Goal: Task Accomplishment & Management: Manage account settings

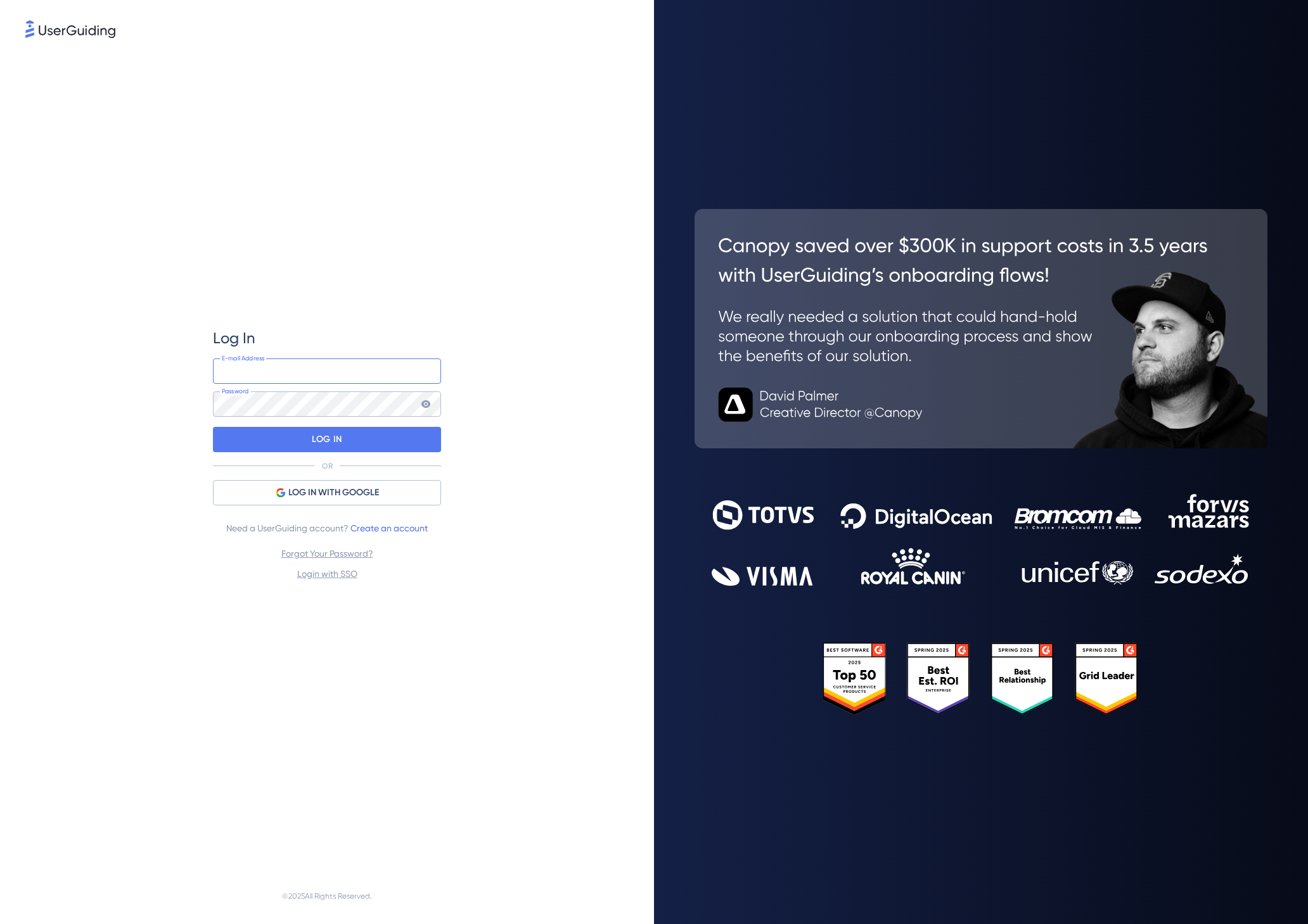
click at [415, 380] on input "email" at bounding box center [327, 372] width 228 height 25
paste input "academy@bryter.io"
type input "academy@bryter.io"
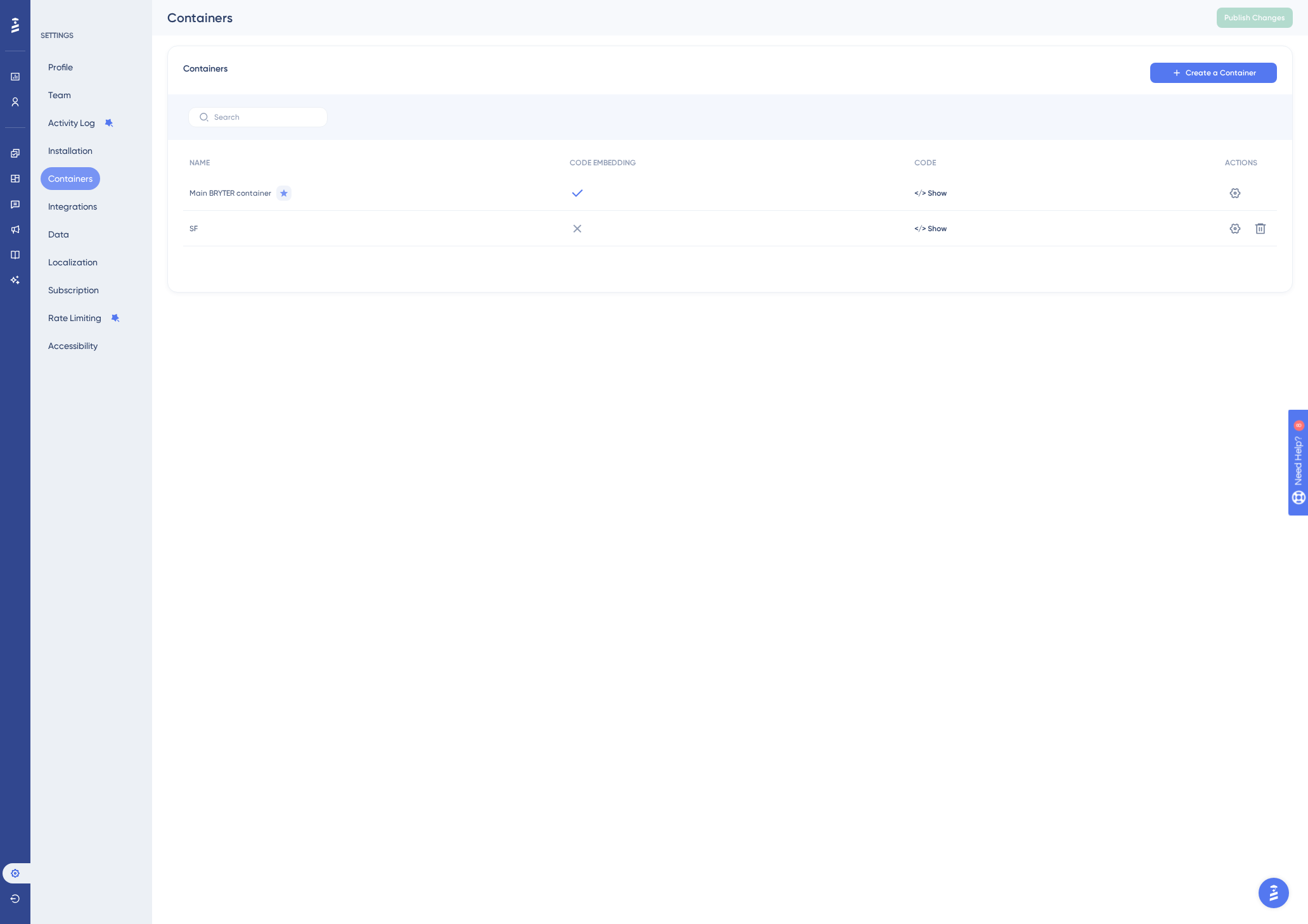
click at [271, 0] on html "Performance Users Engagement Widgets Feedback Product Updates Knowledge Base AI…" at bounding box center [654, 0] width 1308 height 0
click at [73, 120] on button "Activity Log" at bounding box center [81, 123] width 81 height 23
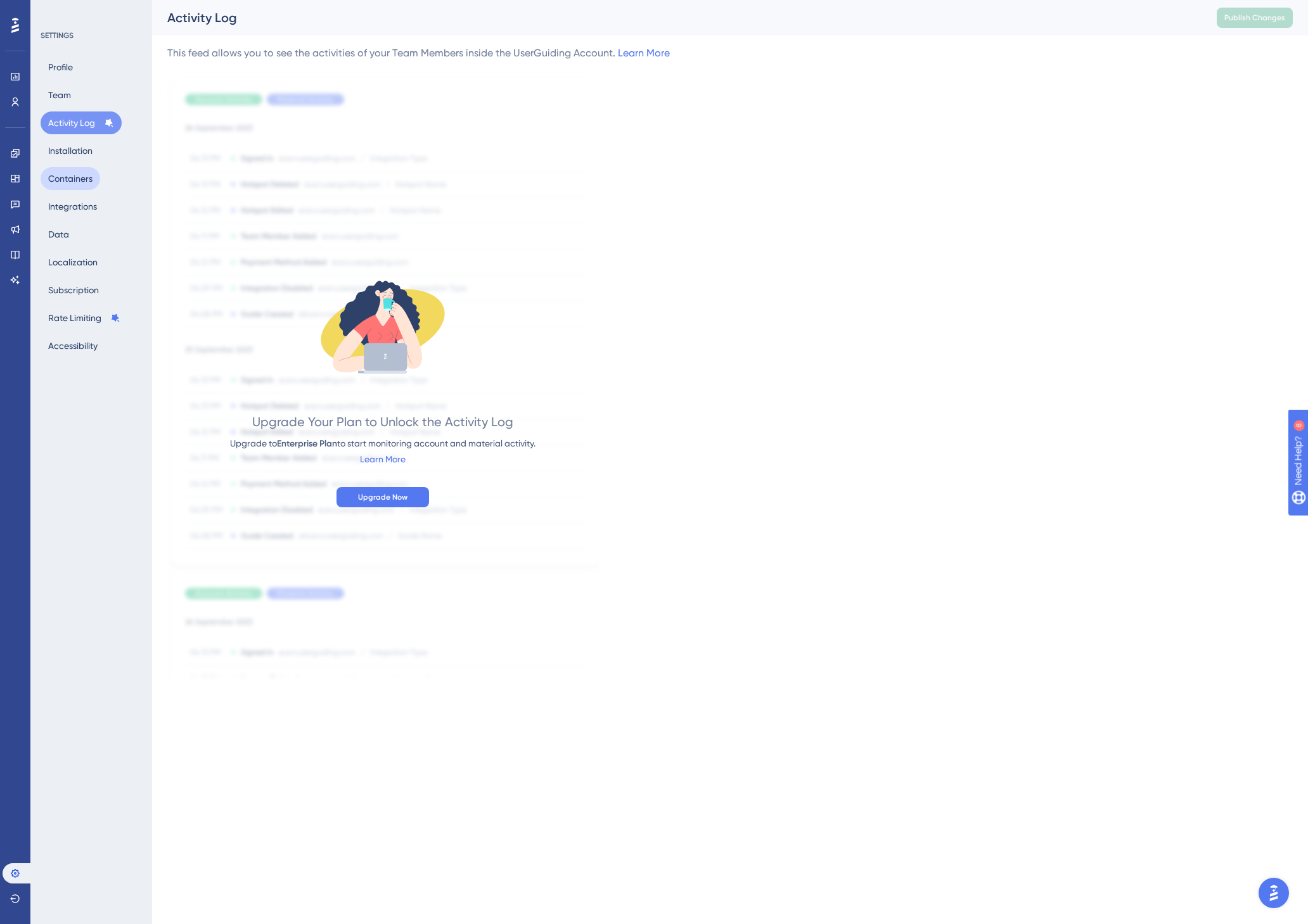
click at [79, 179] on button "Containers" at bounding box center [71, 179] width 60 height 23
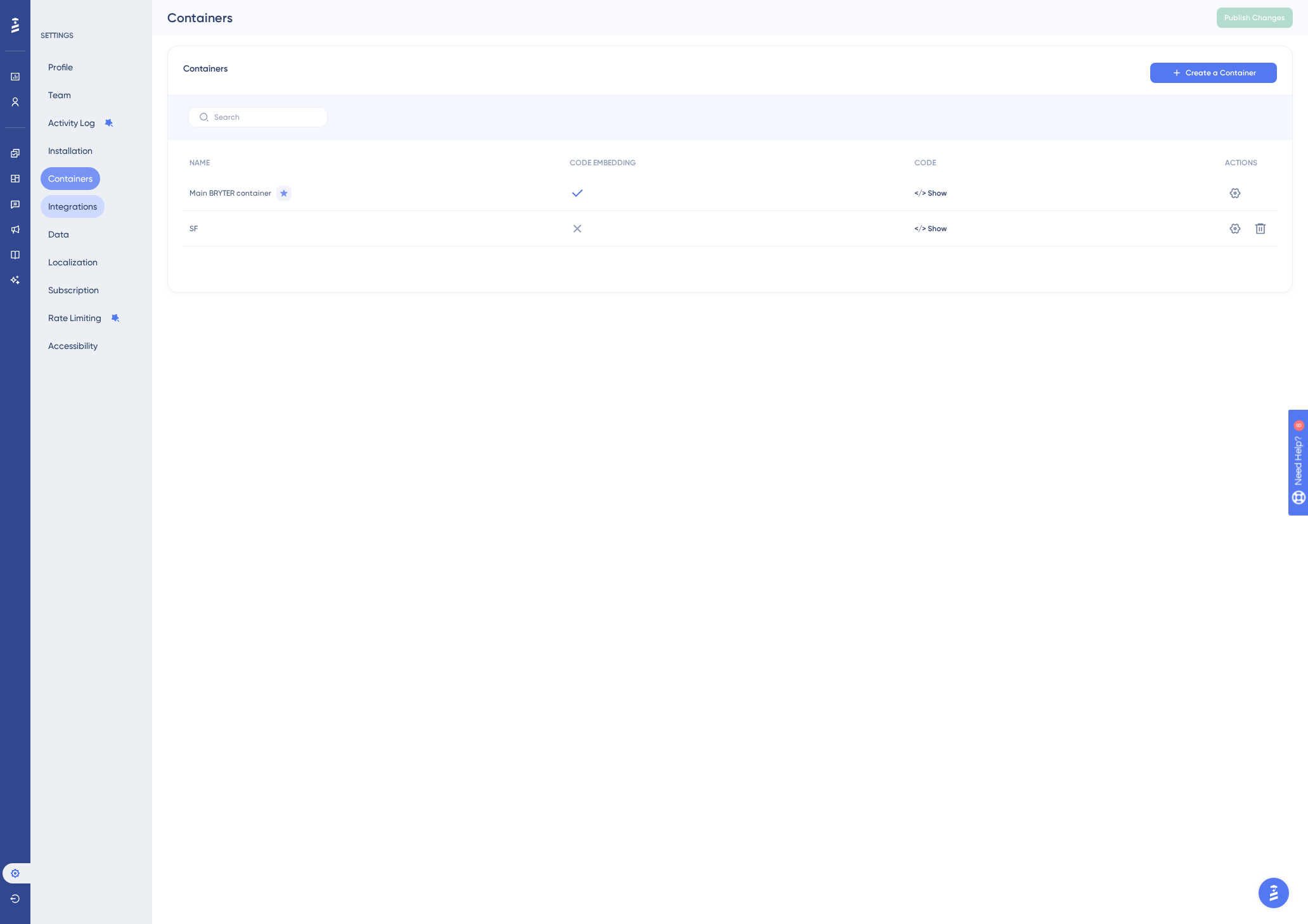
click at [71, 210] on button "Integrations" at bounding box center [73, 207] width 64 height 23
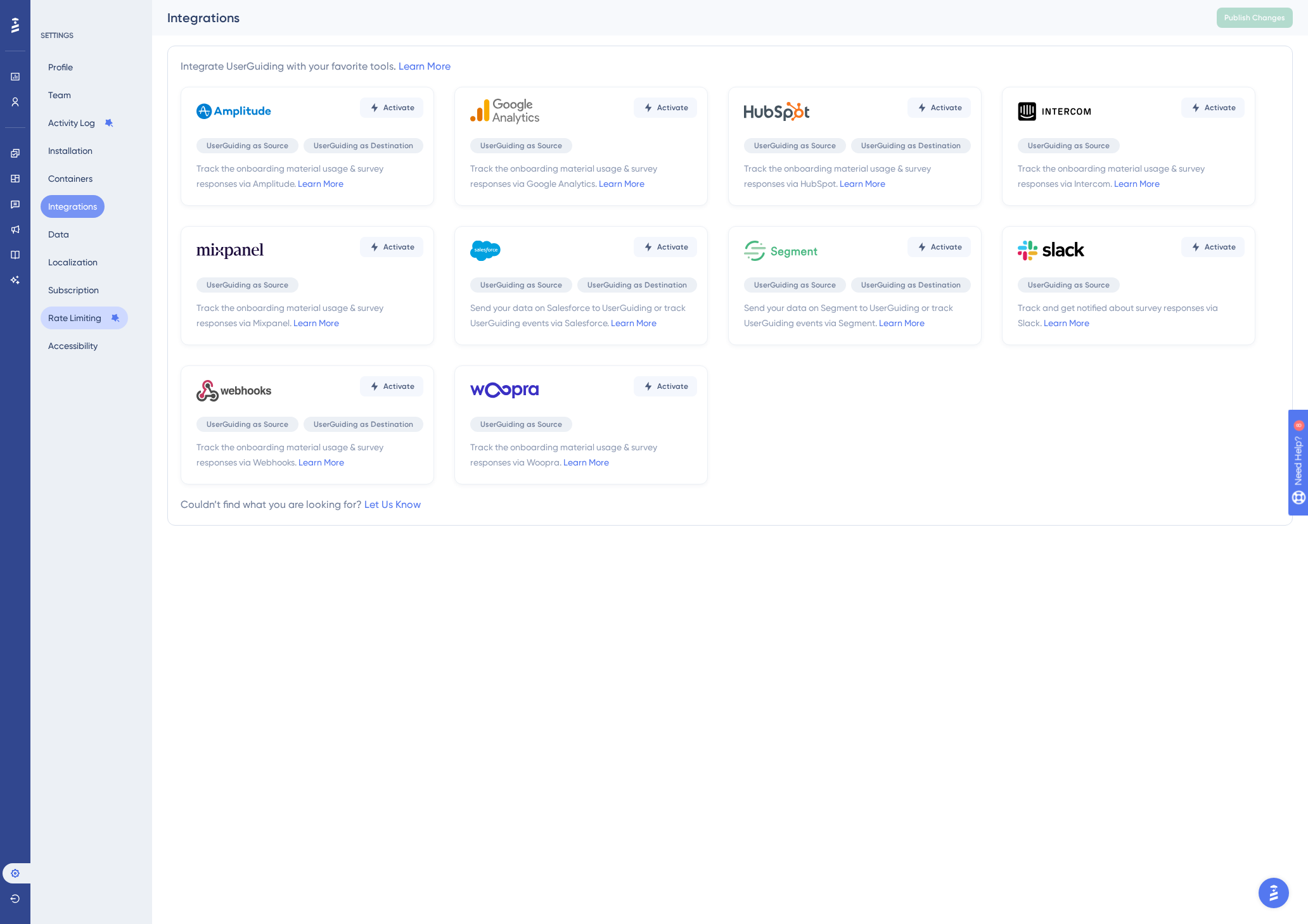
click at [56, 313] on button "Rate Limiting" at bounding box center [84, 318] width 87 height 23
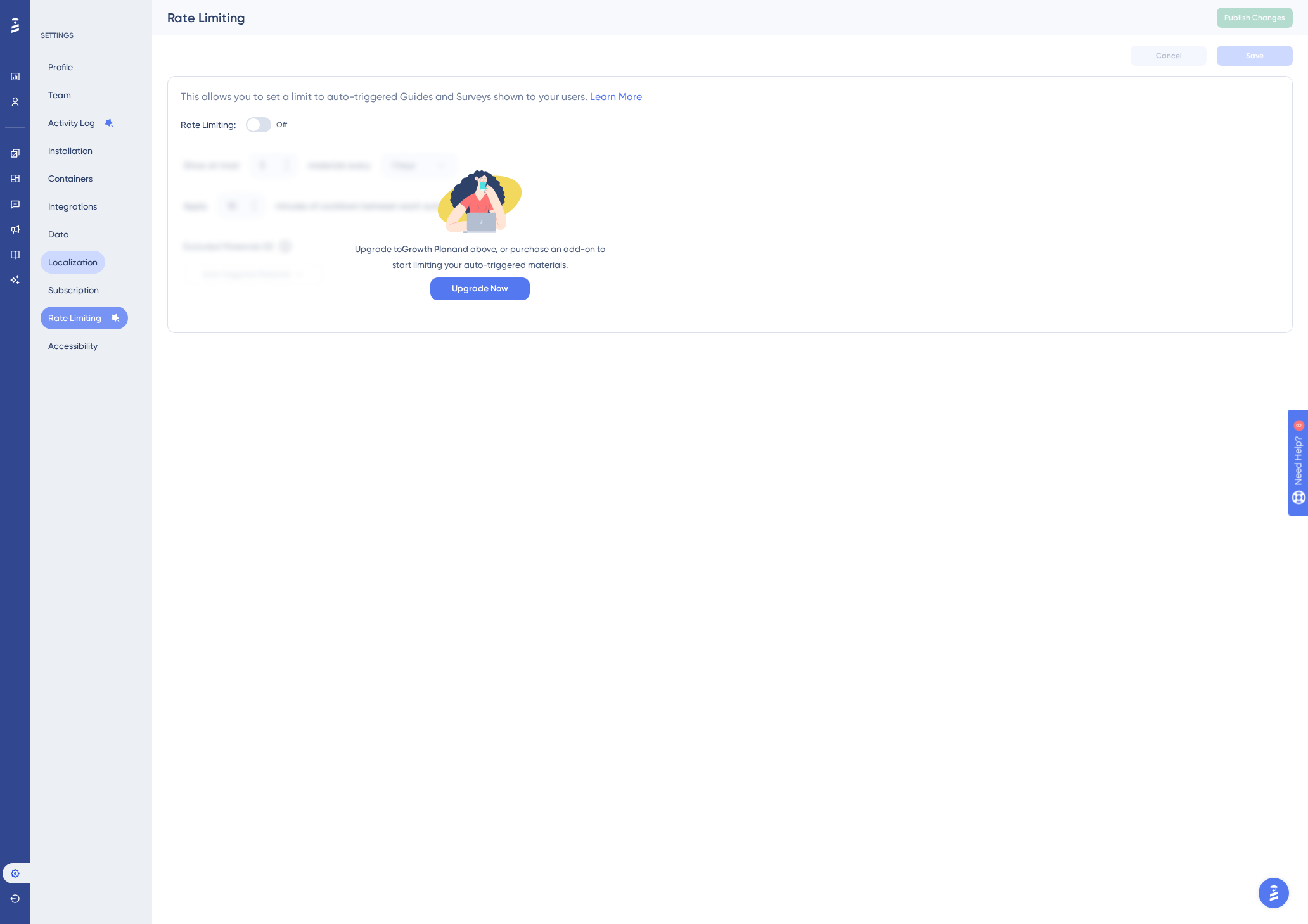
click at [56, 262] on button "Localization" at bounding box center [73, 262] width 65 height 23
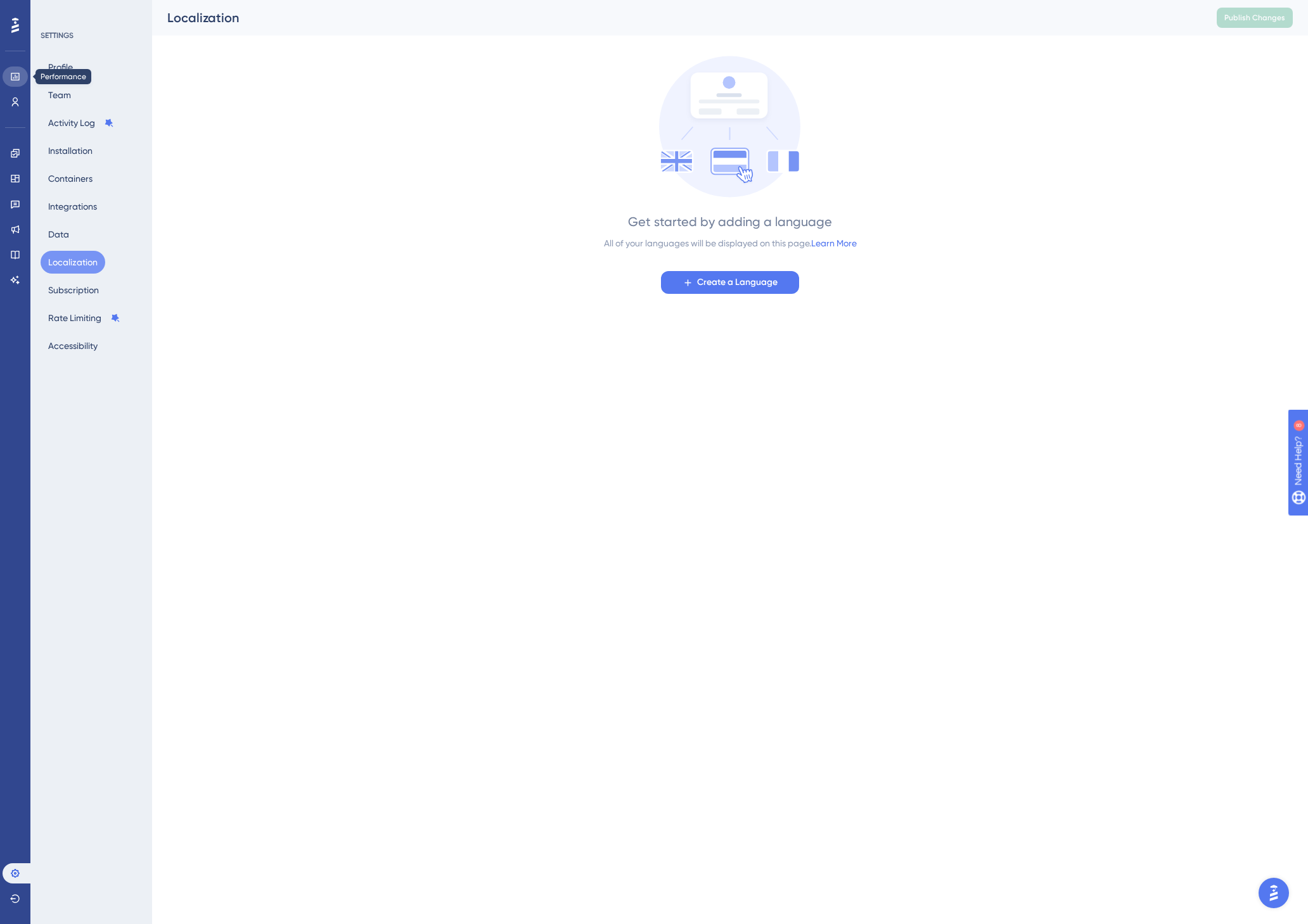
click at [17, 78] on icon at bounding box center [15, 76] width 10 height 10
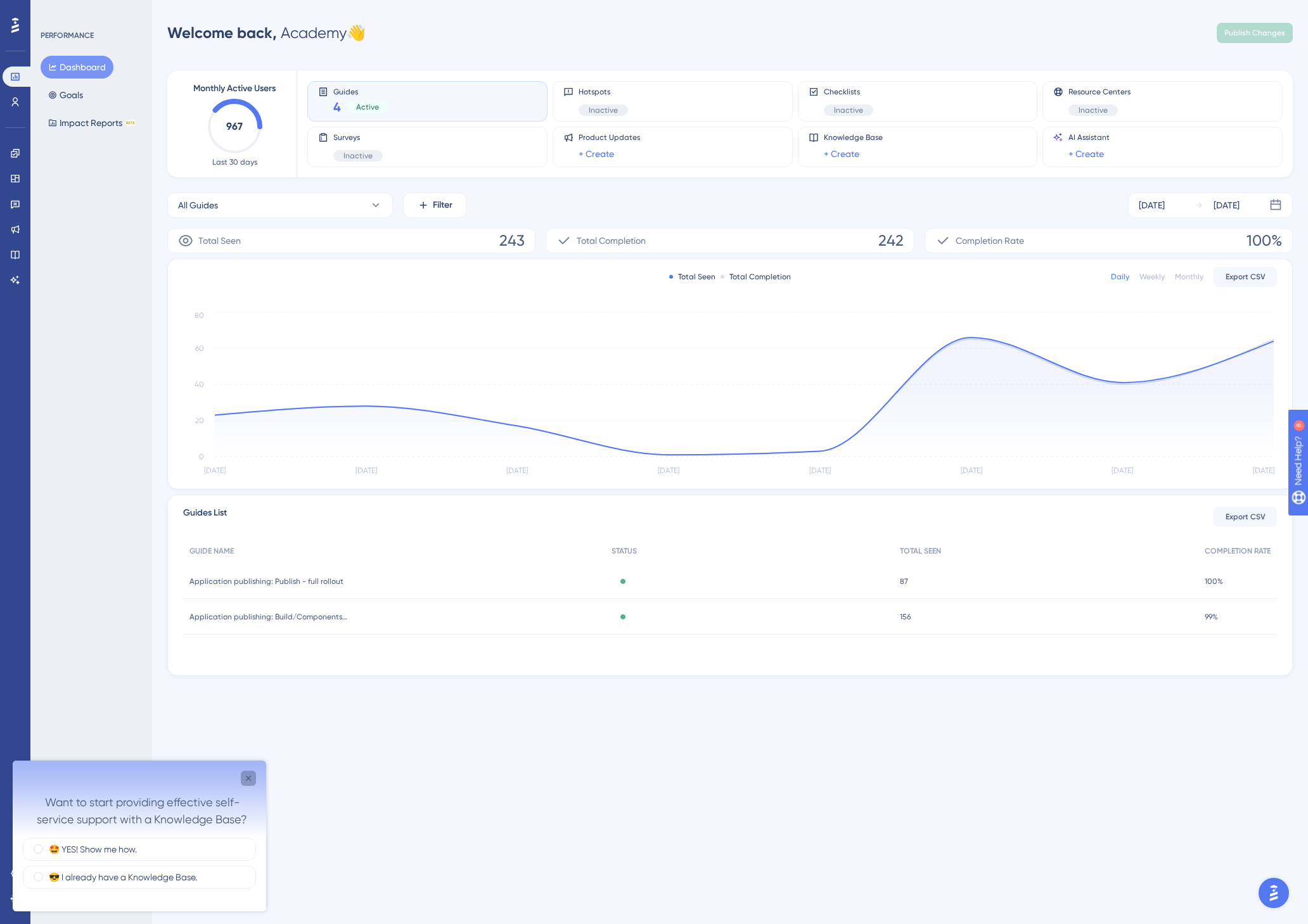
click at [253, 779] on icon "Close survey" at bounding box center [248, 779] width 10 height 10
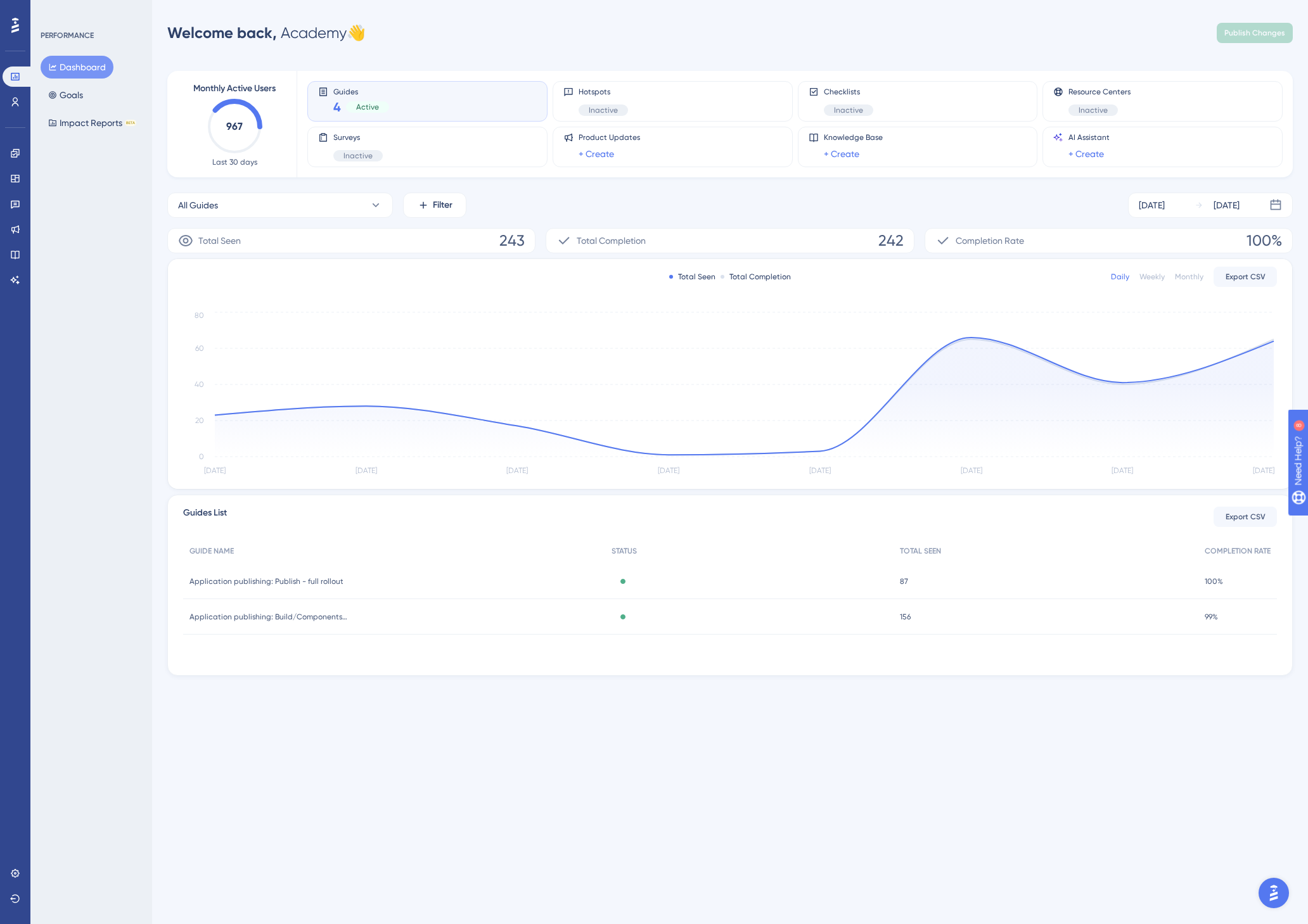
click at [253, 0] on html "Performance Users Engagement Widgets Feedback Product Updates Knowledge Base AI…" at bounding box center [654, 0] width 1308 height 0
click at [15, 153] on icon at bounding box center [15, 153] width 10 height 10
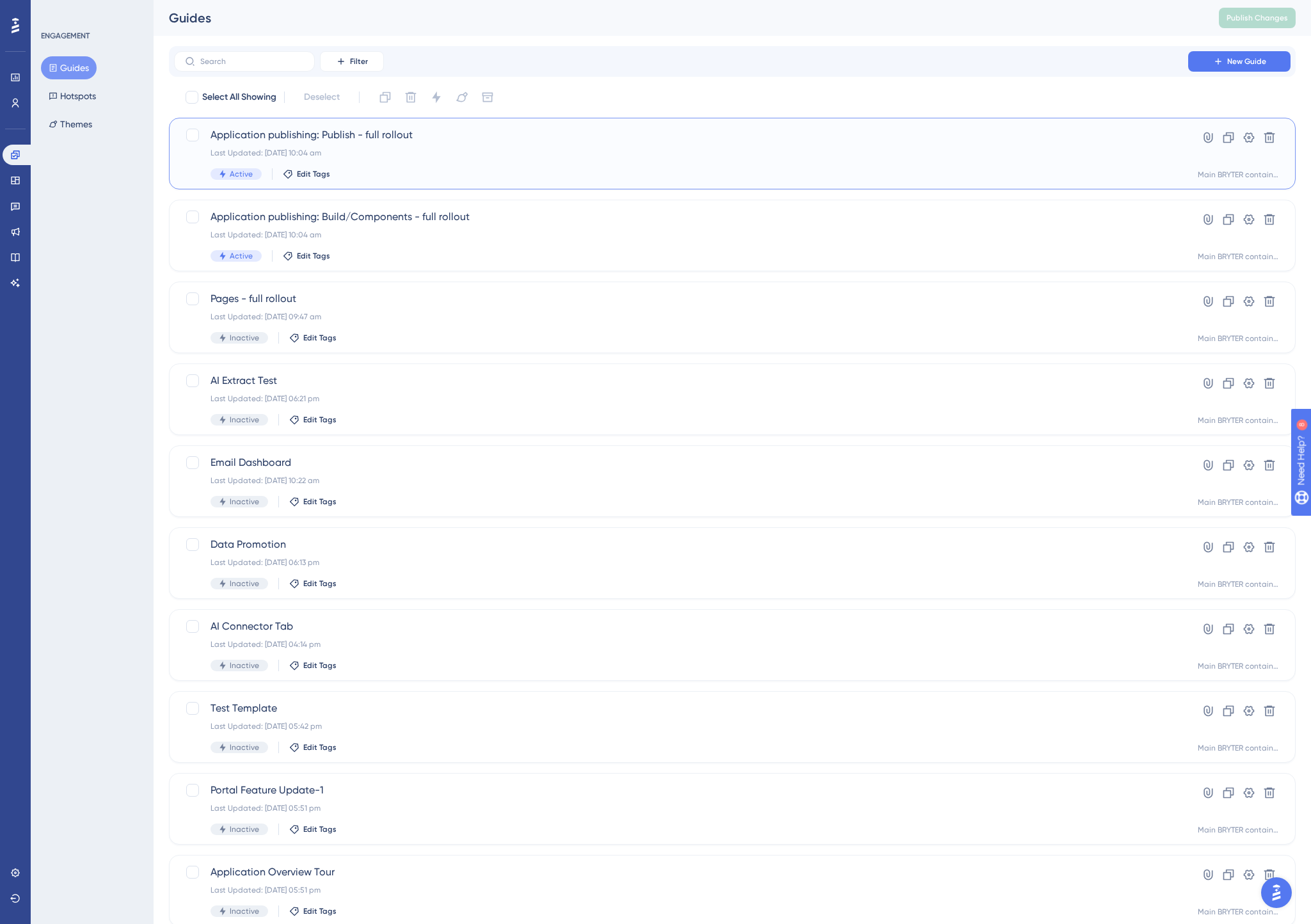
click at [569, 148] on div "Last Updated: 10 Jul 2025 10:04 am" at bounding box center [680, 152] width 941 height 10
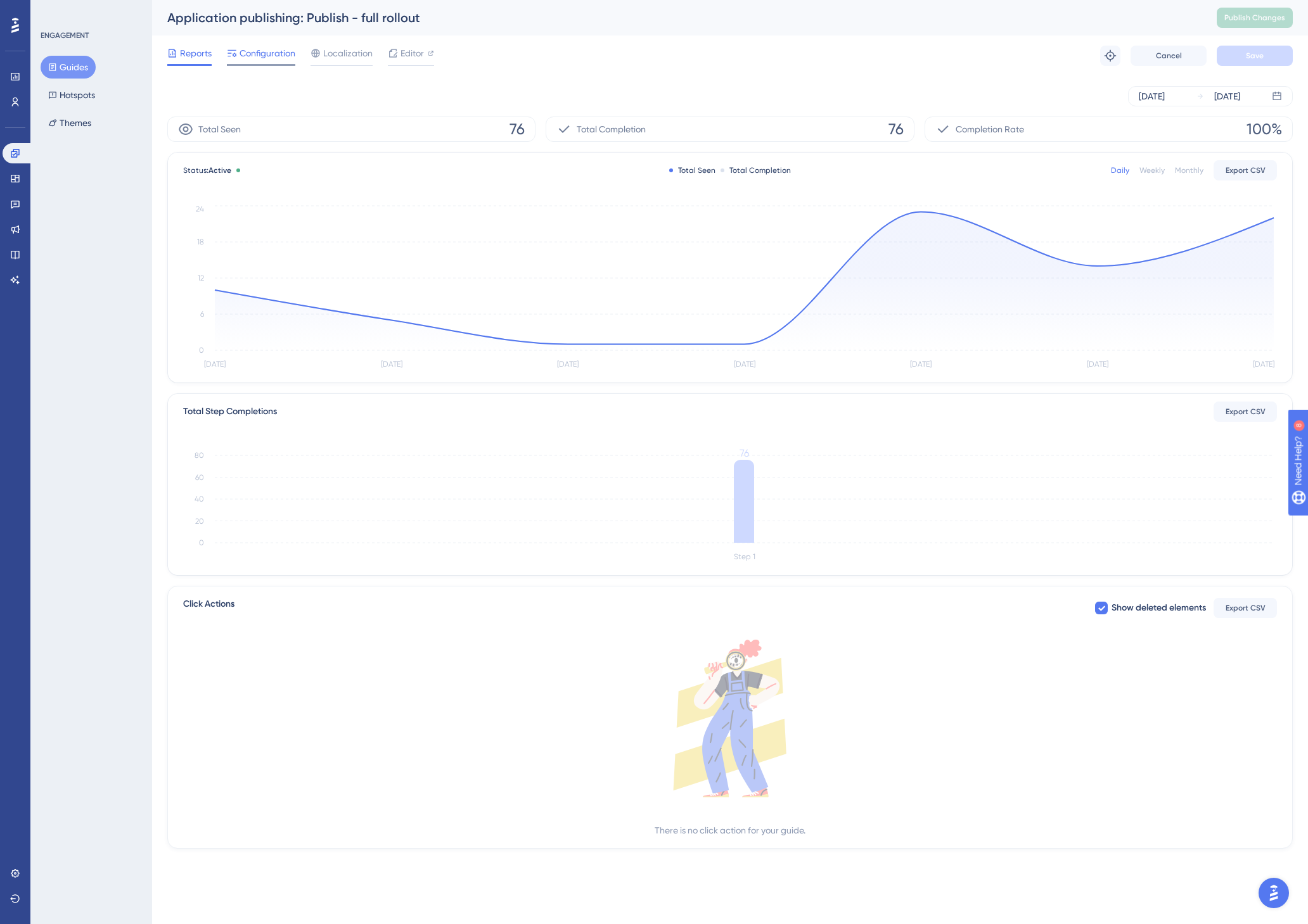
click at [256, 60] on span "Configuration" at bounding box center [268, 53] width 56 height 15
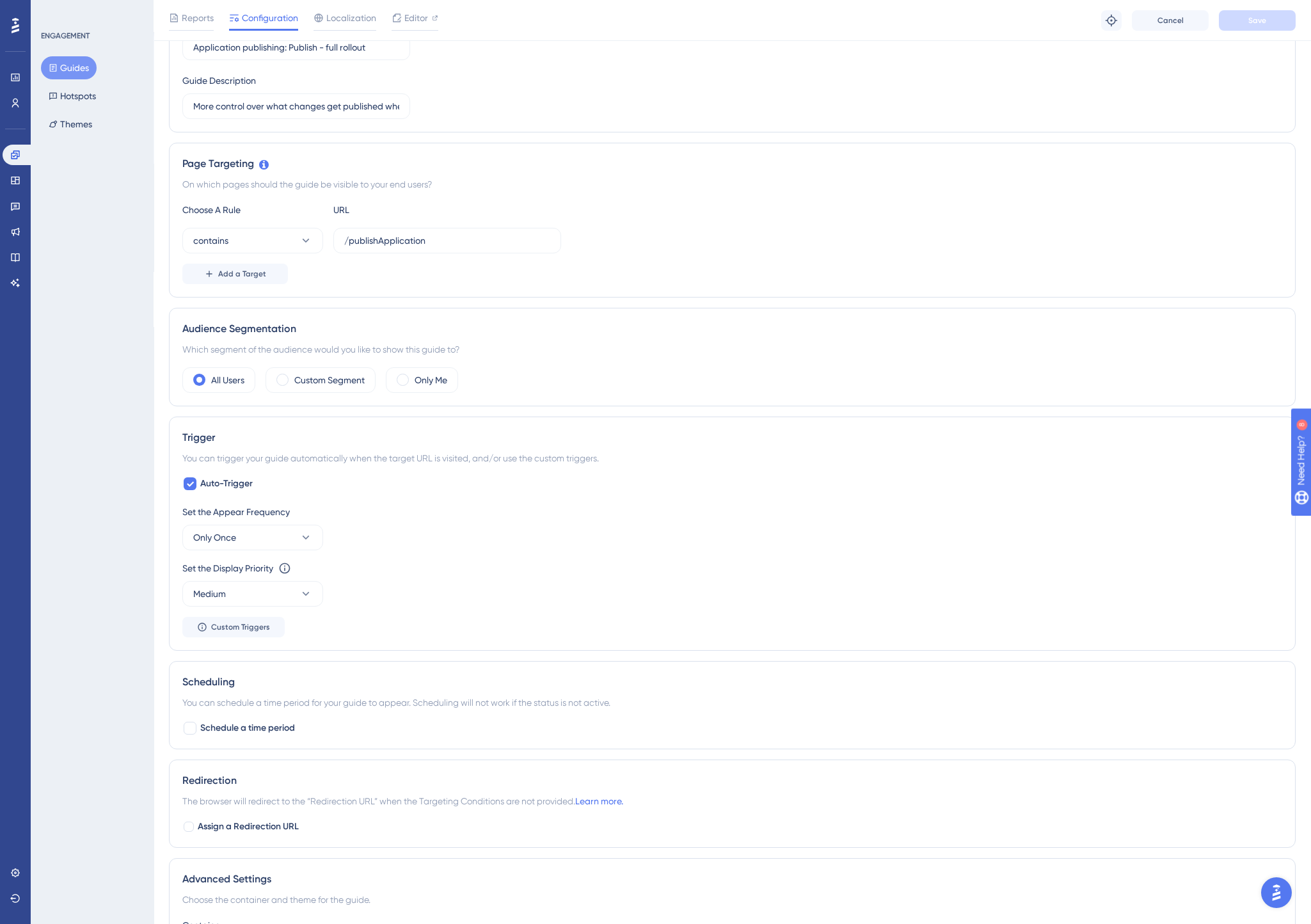
scroll to position [189, 0]
click at [264, 273] on span "Add a Target" at bounding box center [241, 273] width 48 height 10
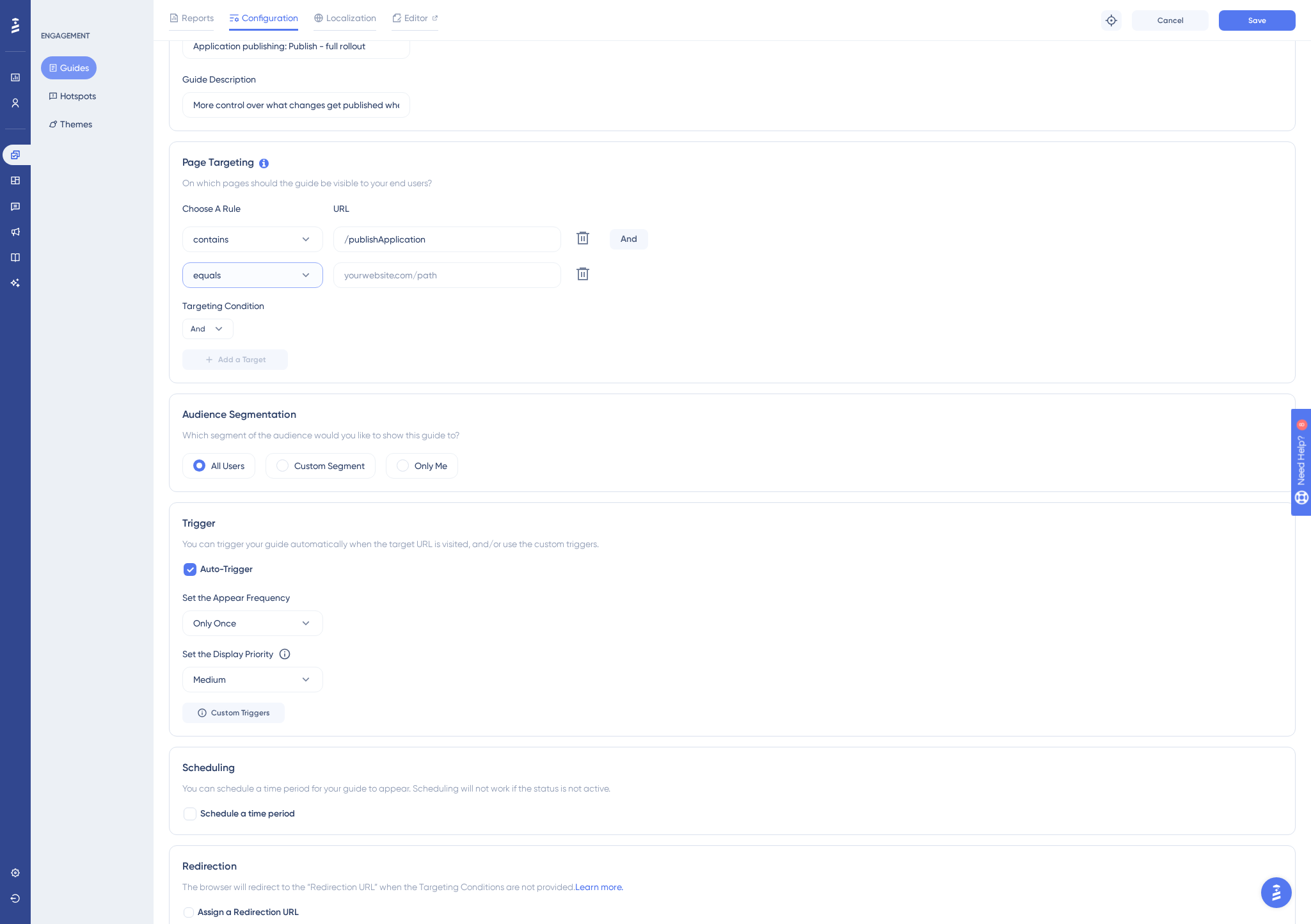
click at [307, 275] on icon at bounding box center [306, 275] width 7 height 4
click at [398, 317] on div "Targeting Condition And" at bounding box center [733, 318] width 1100 height 41
click at [587, 244] on icon at bounding box center [582, 237] width 13 height 13
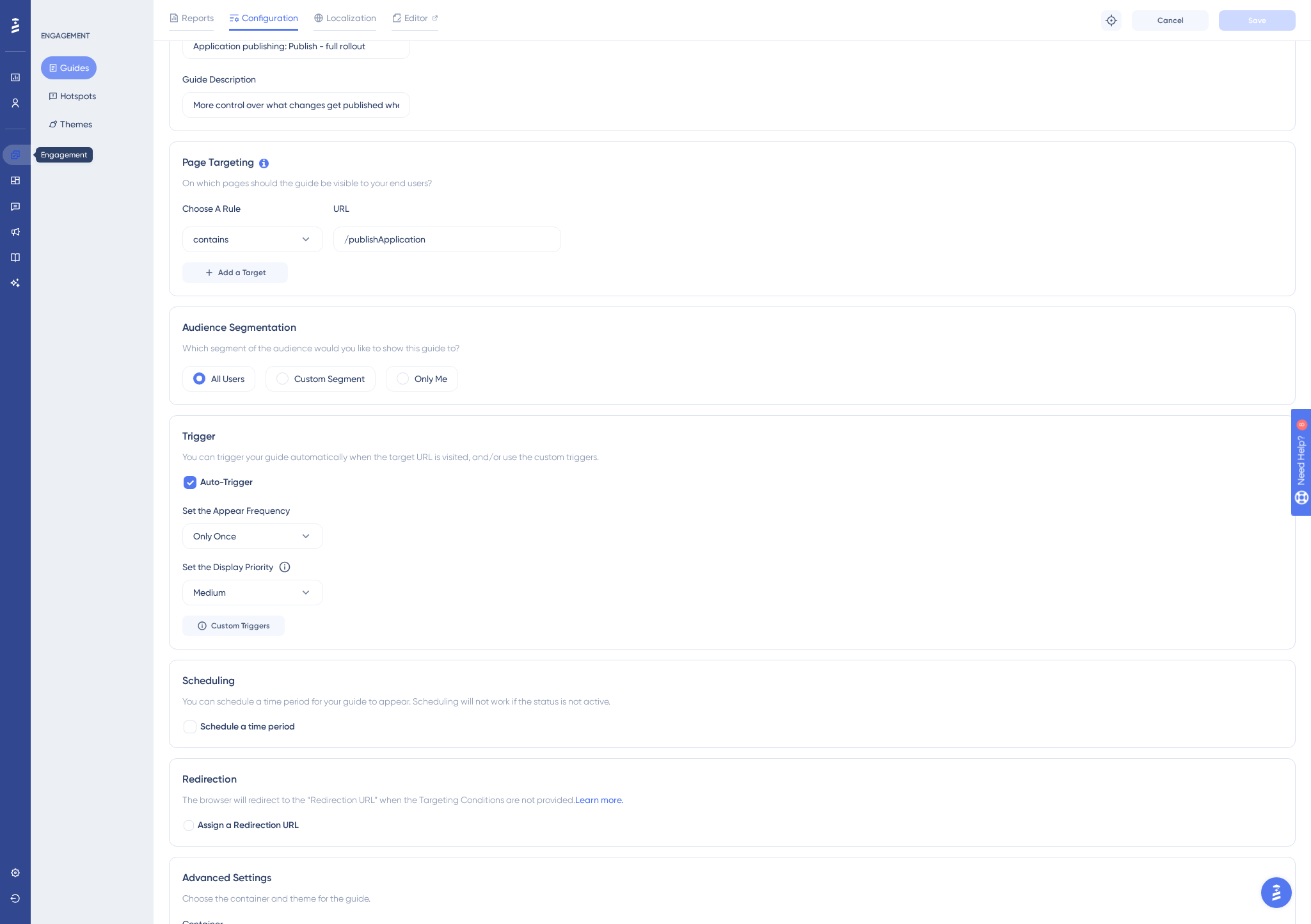
click at [19, 153] on icon at bounding box center [15, 154] width 10 height 10
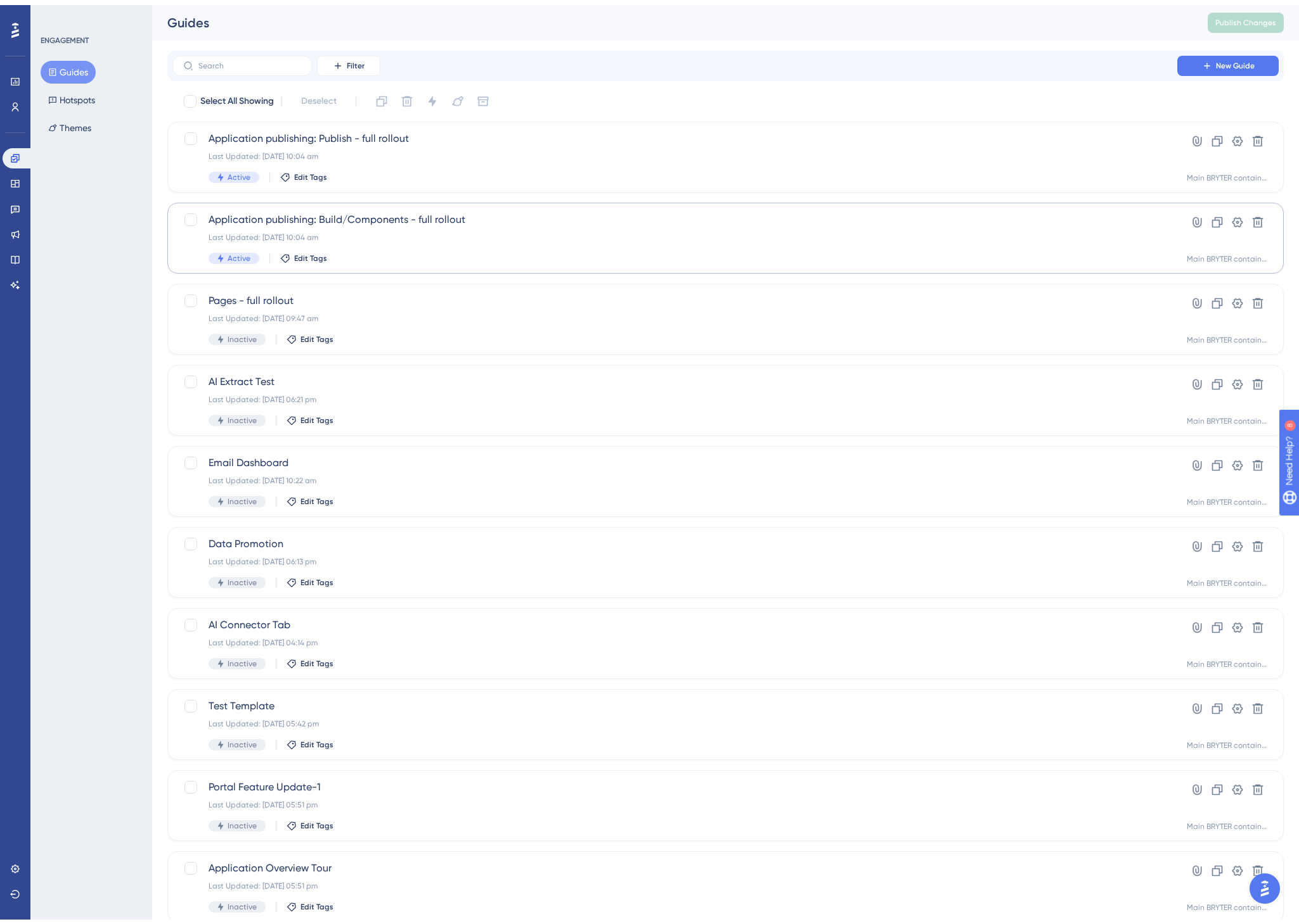
scroll to position [59, 0]
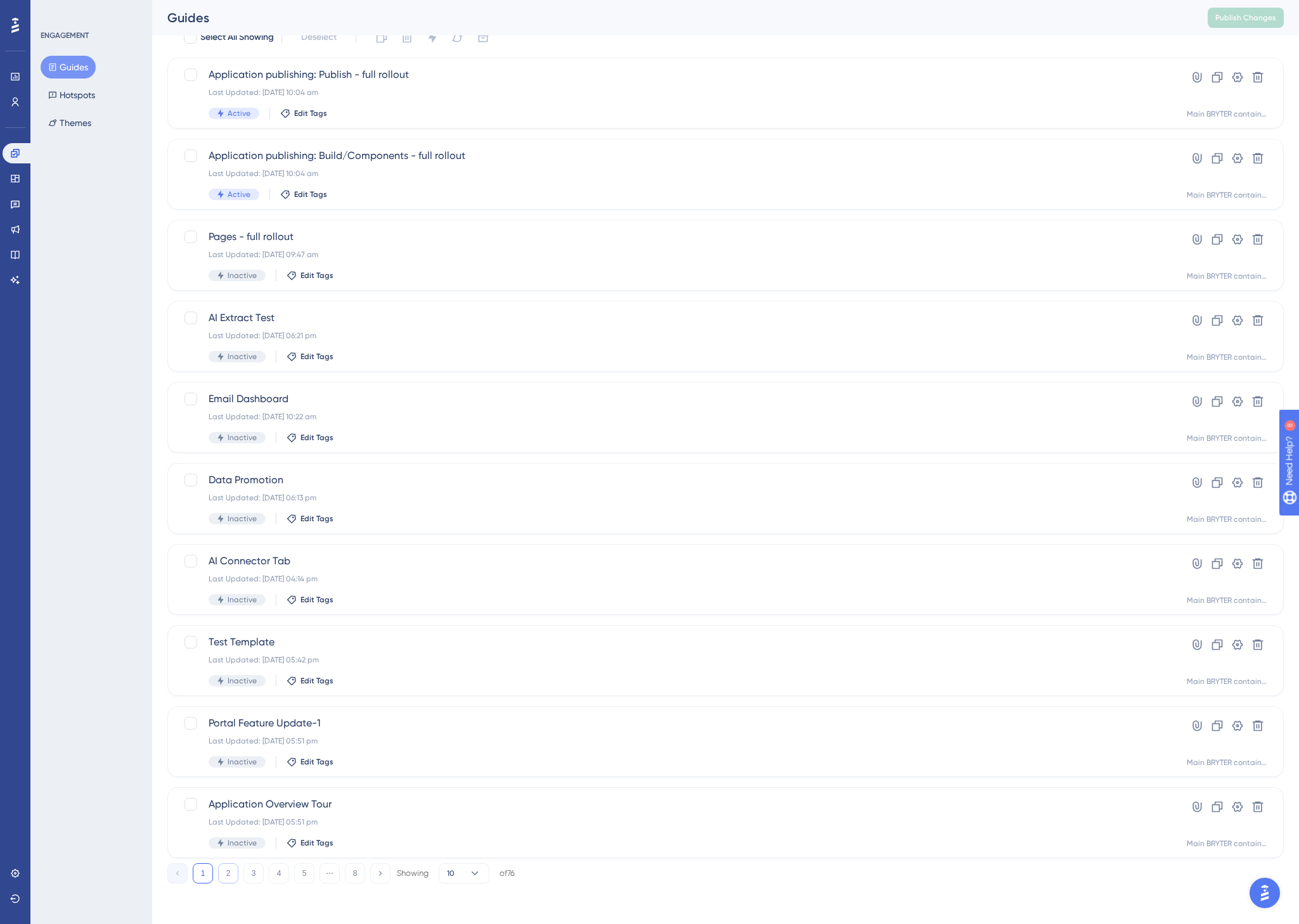
click at [229, 875] on button "2" at bounding box center [227, 874] width 20 height 20
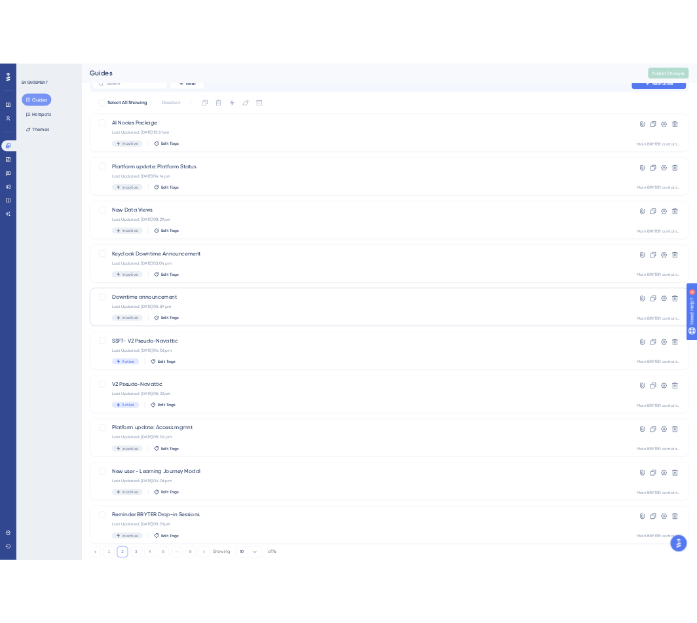
scroll to position [0, 0]
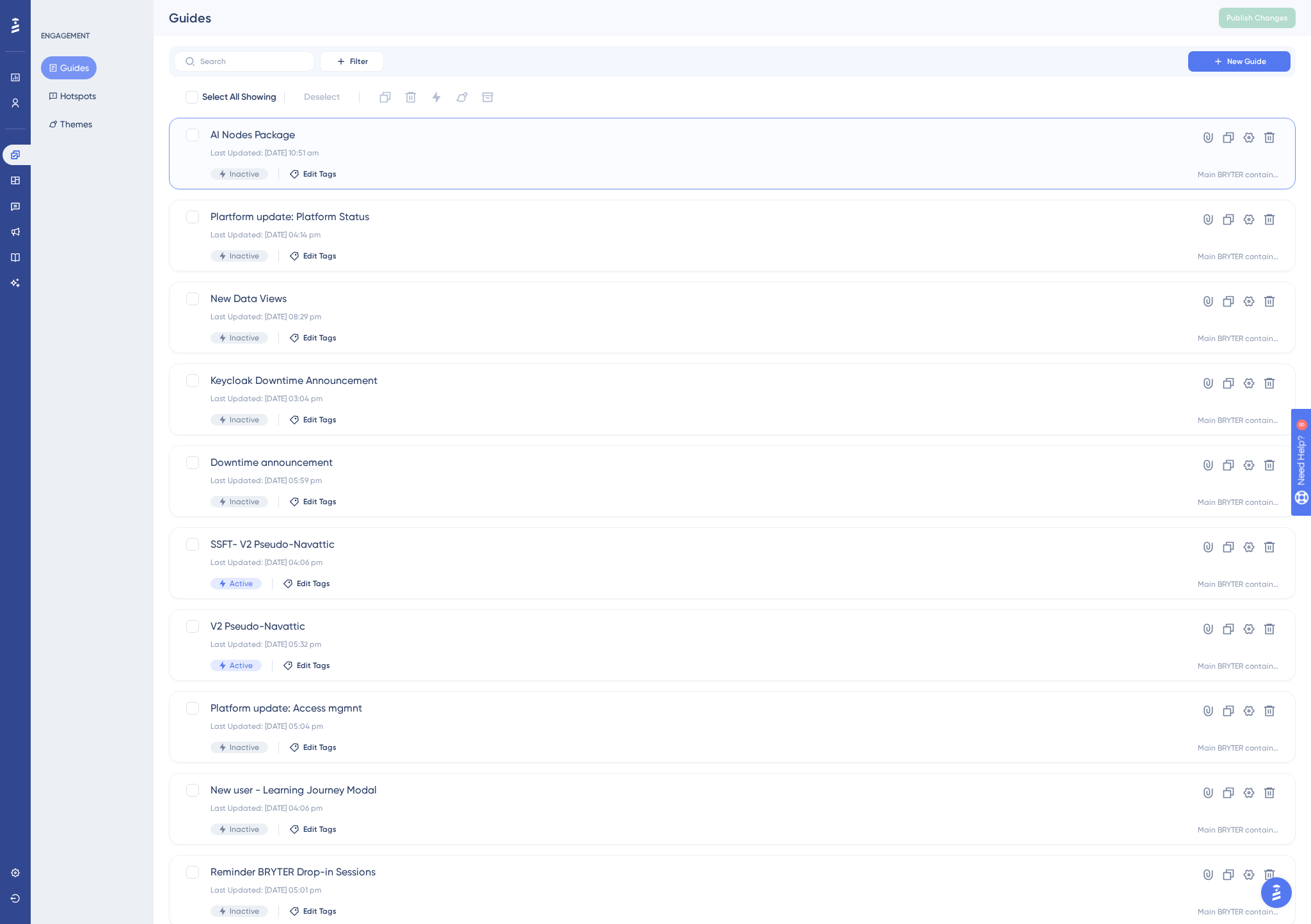
click at [539, 147] on div "AI Nodes Package Last Updated: 23 Jan 2024 10:51 am Inactive Edit Tags" at bounding box center [680, 153] width 941 height 53
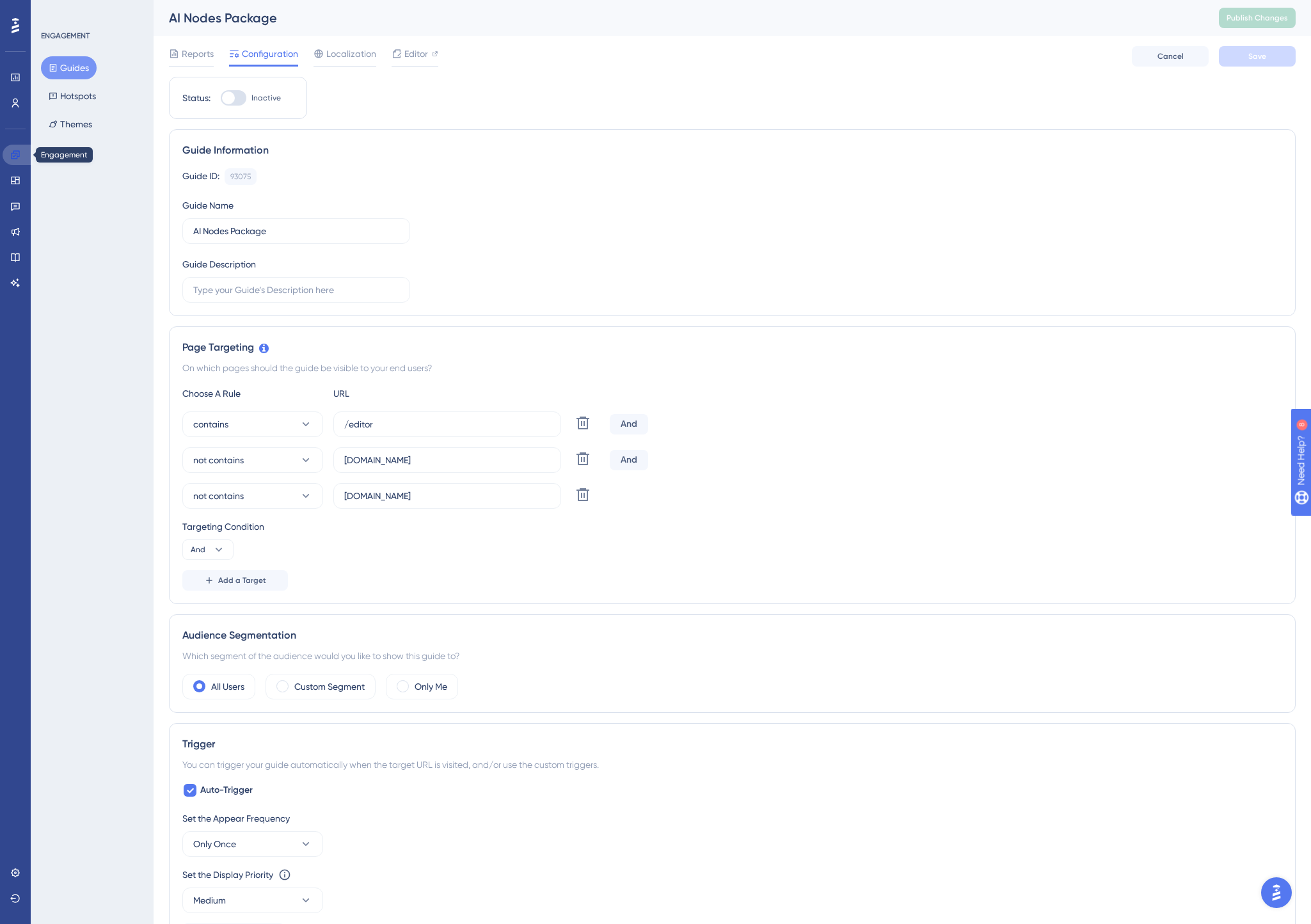
click at [19, 148] on link at bounding box center [18, 154] width 30 height 21
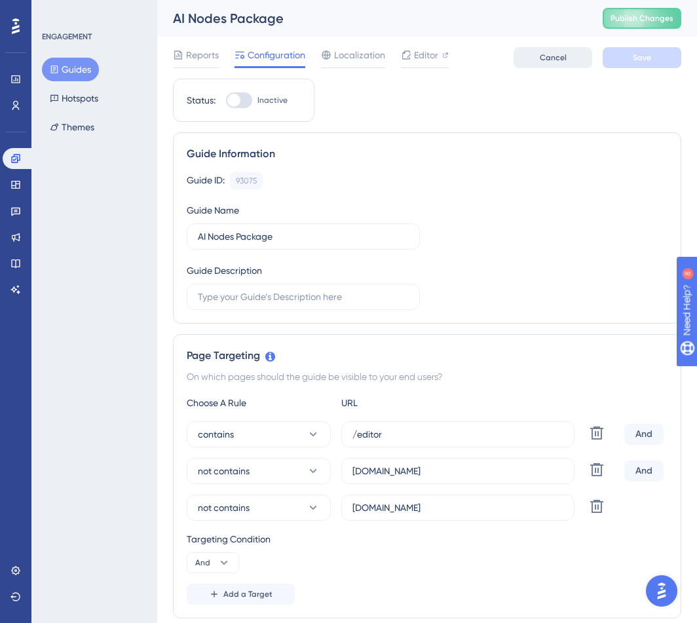
click at [574, 48] on button "Cancel" at bounding box center [552, 57] width 79 height 21
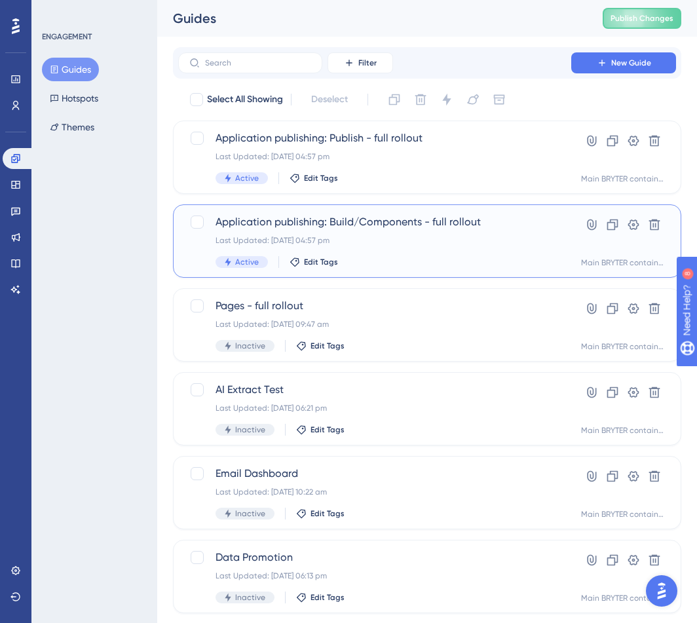
click at [501, 234] on div "Application publishing: Build/Components - full rollout Last Updated: 03 Sept 2…" at bounding box center [374, 241] width 318 height 54
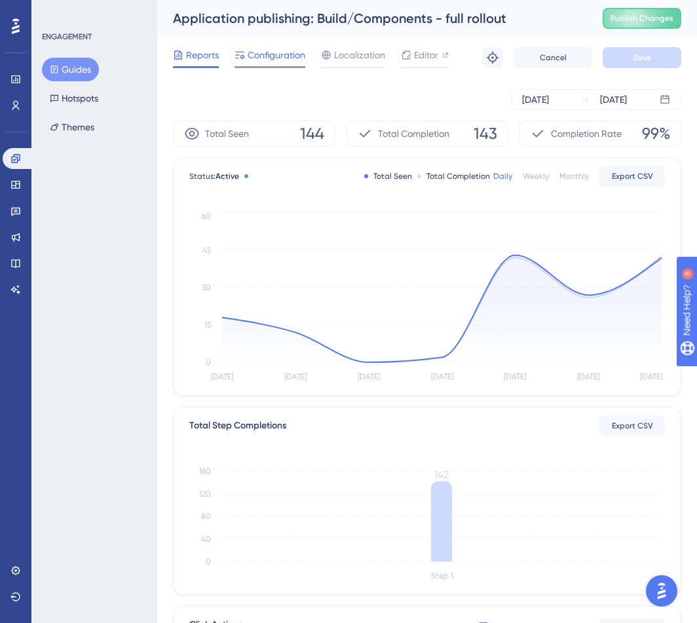
click at [284, 62] on span "Configuration" at bounding box center [277, 55] width 58 height 16
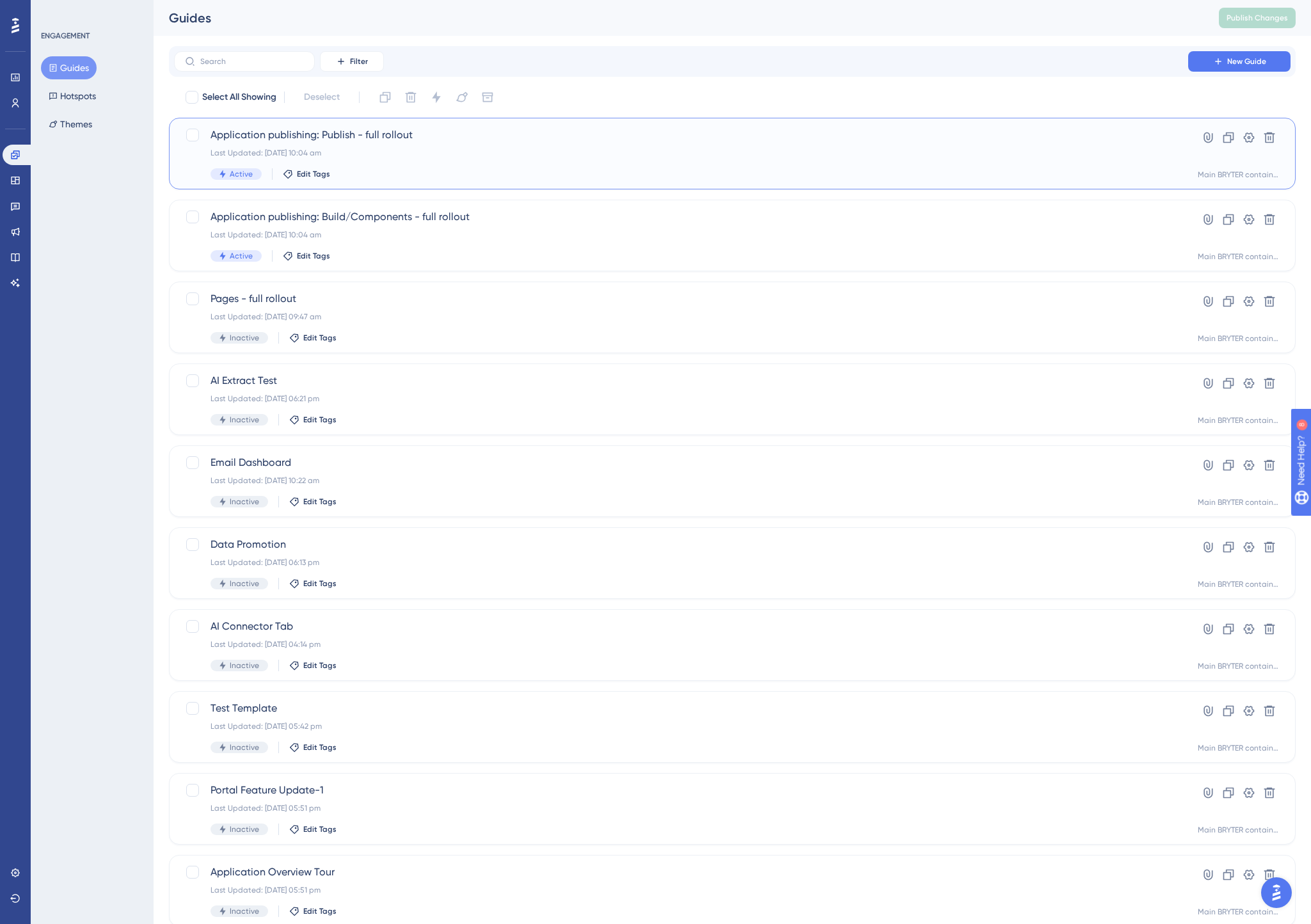
click at [665, 154] on div "Last Updated: 10 Jul 2025 10:04 am" at bounding box center [680, 152] width 941 height 10
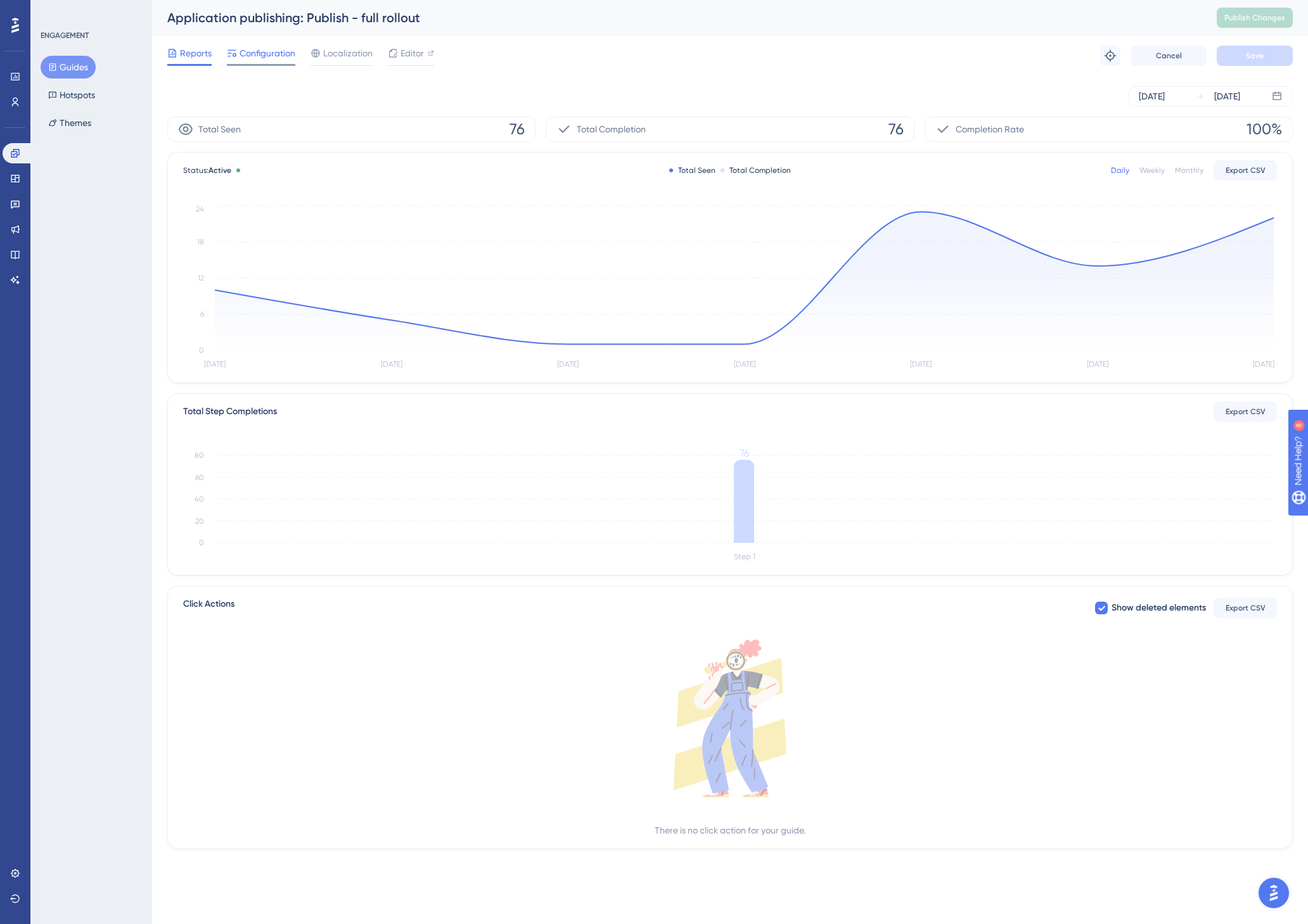
click at [276, 55] on span "Configuration" at bounding box center [268, 53] width 56 height 15
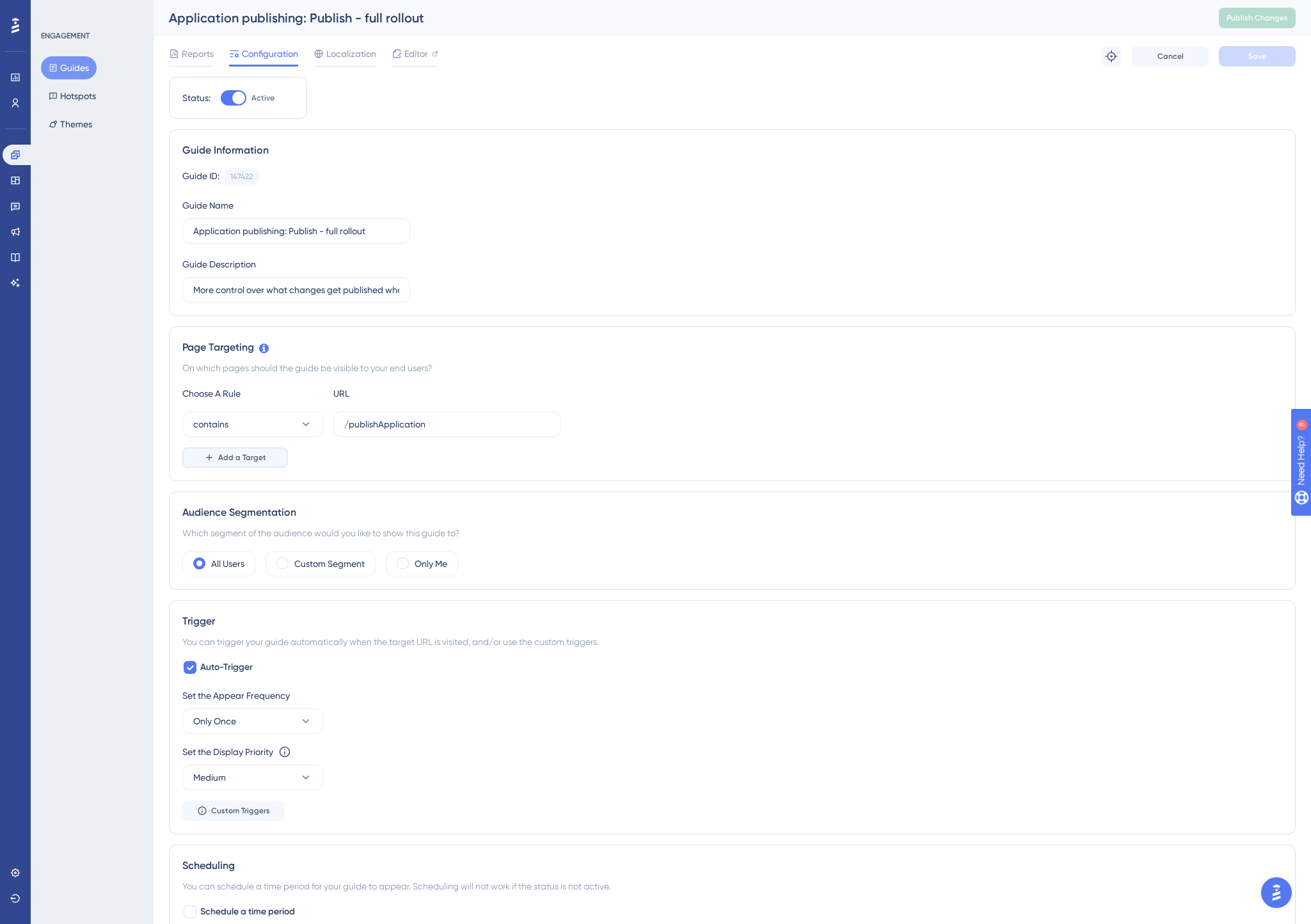
click at [261, 462] on span "Add a Target" at bounding box center [241, 457] width 48 height 10
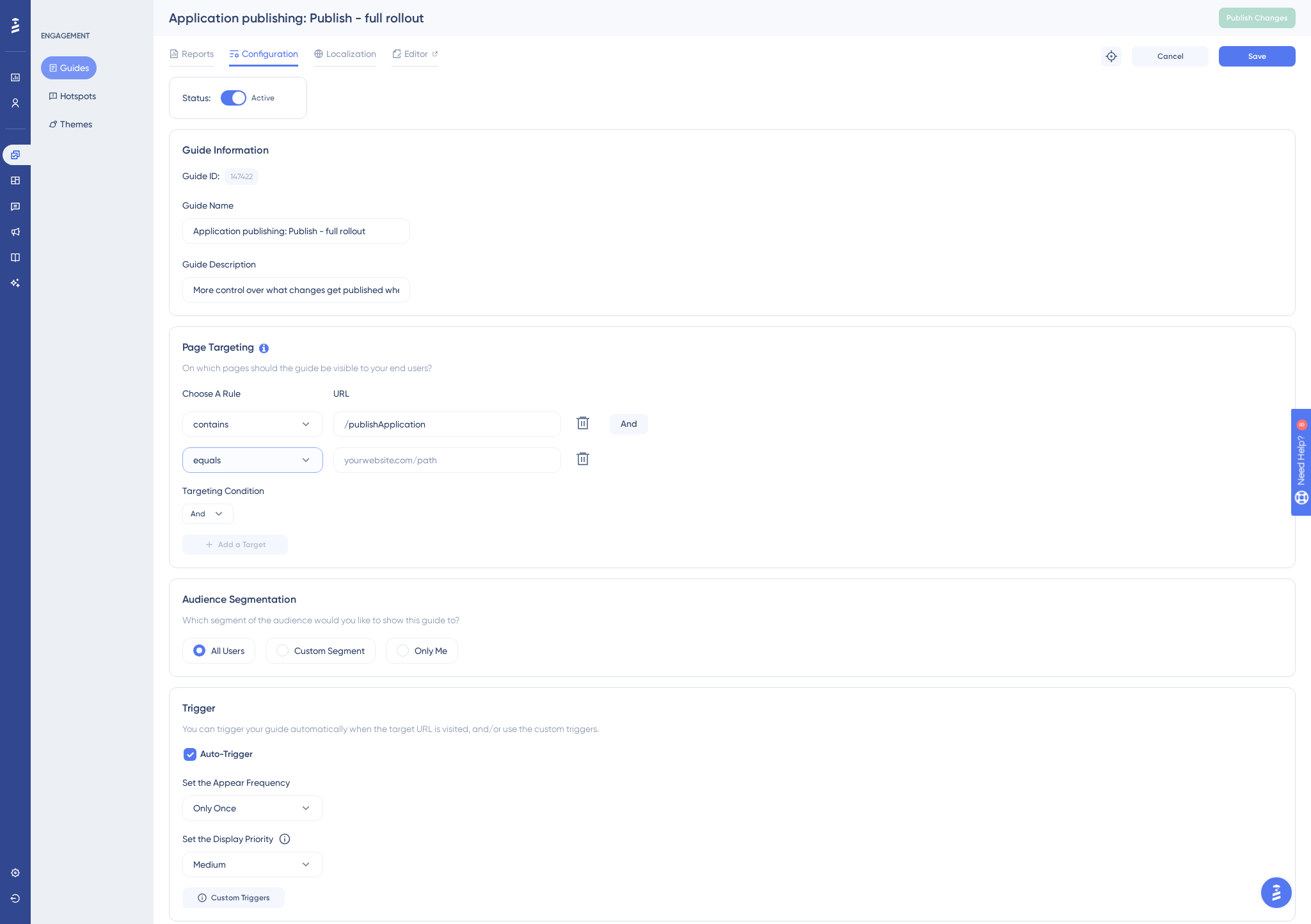
click at [274, 455] on button "equals" at bounding box center [253, 460] width 141 height 25
click at [261, 575] on button "not contains not contains" at bounding box center [252, 575] width 124 height 25
click at [415, 462] on input "text" at bounding box center [446, 460] width 206 height 14
type input "[DOMAIN_NAME]"
click at [506, 543] on div "Add a Target" at bounding box center [733, 544] width 1100 height 21
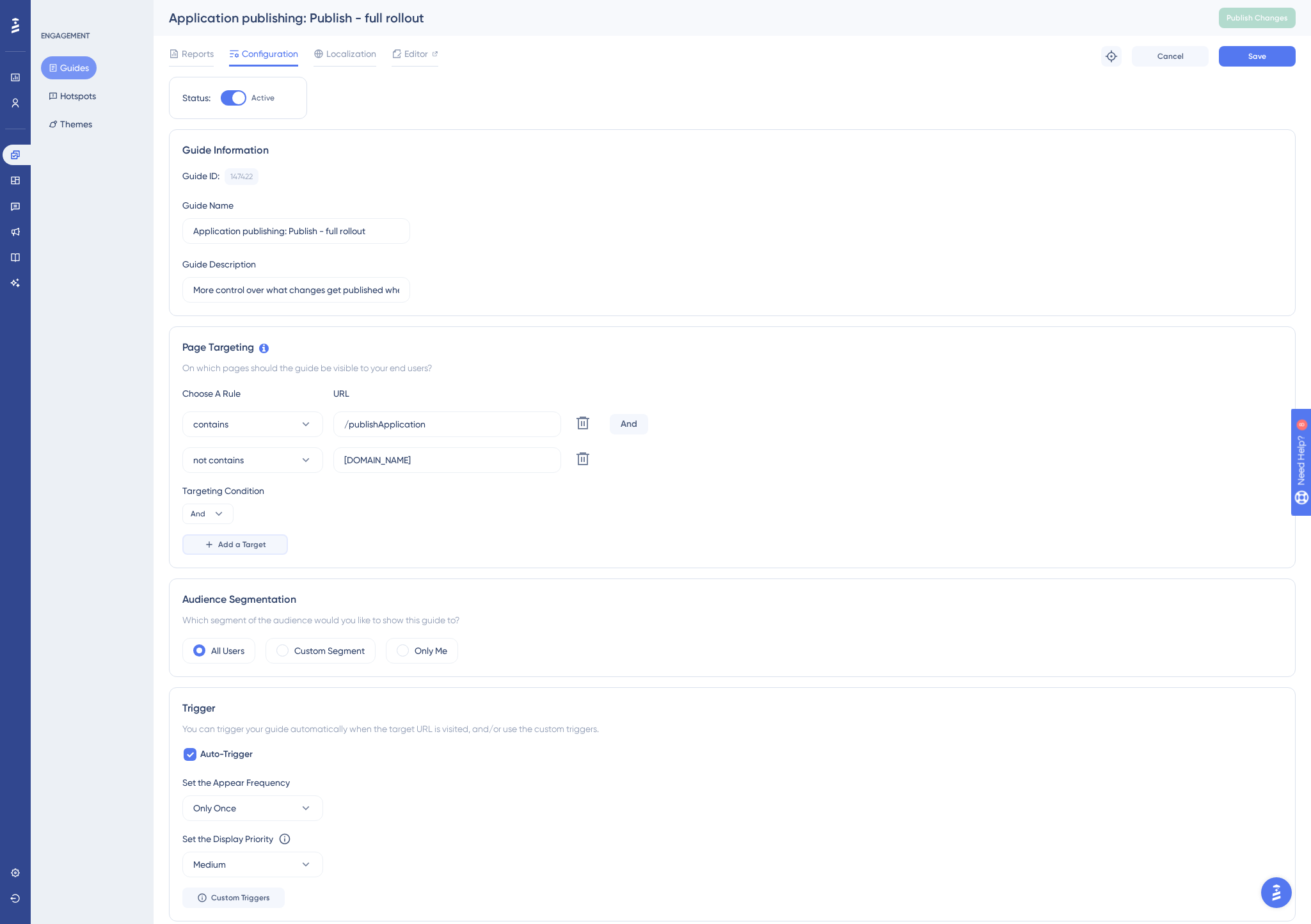
click at [245, 543] on span "Add a Target" at bounding box center [241, 544] width 48 height 10
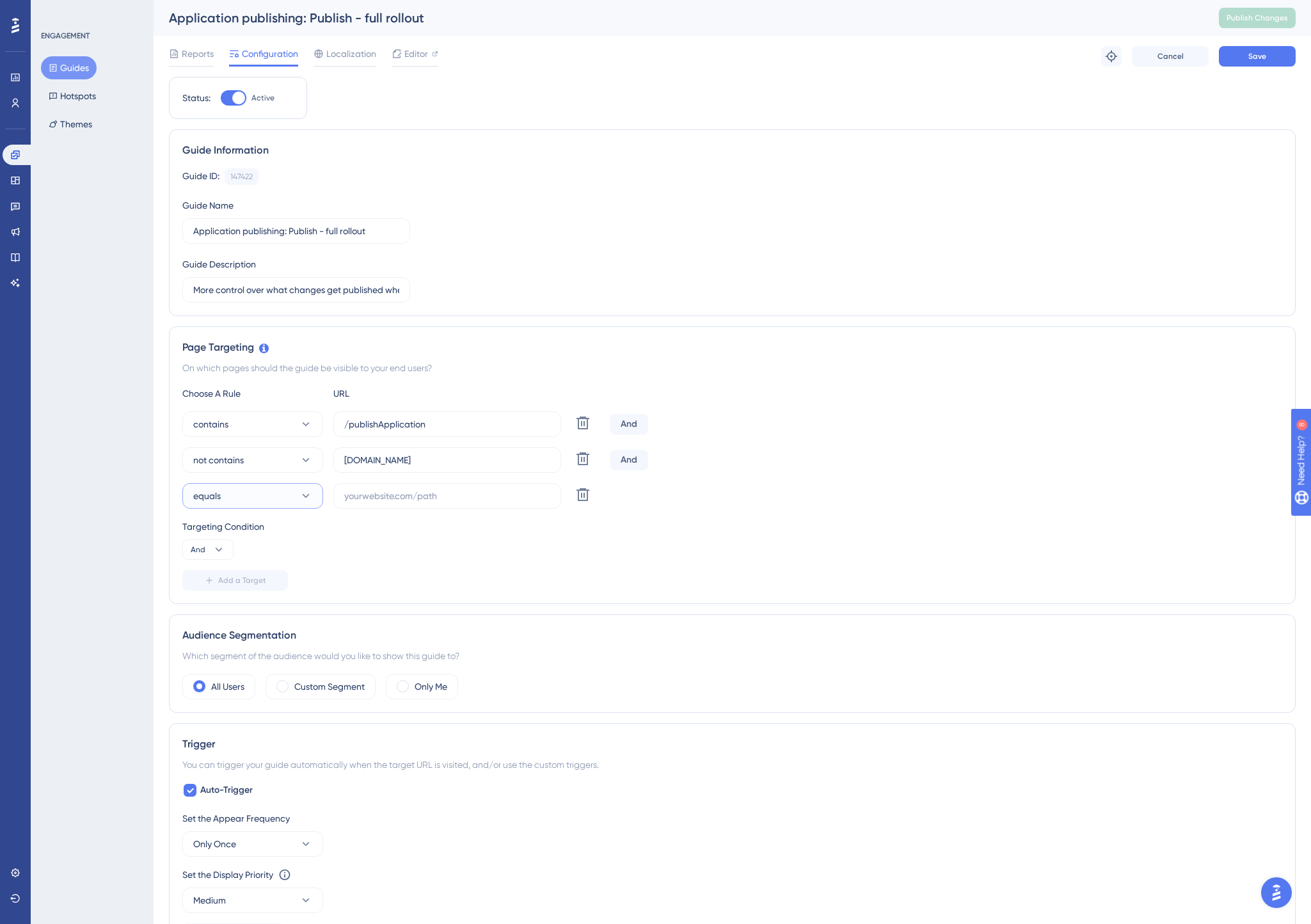
click at [302, 497] on icon at bounding box center [305, 495] width 13 height 13
click at [276, 608] on div "not contains not contains" at bounding box center [252, 611] width 124 height 25
click at [540, 568] on div "Choose A Rule URL contains /publishApplication Delete And not contains qa.stage…" at bounding box center [733, 488] width 1100 height 205
click at [312, 485] on button "equals" at bounding box center [253, 495] width 141 height 25
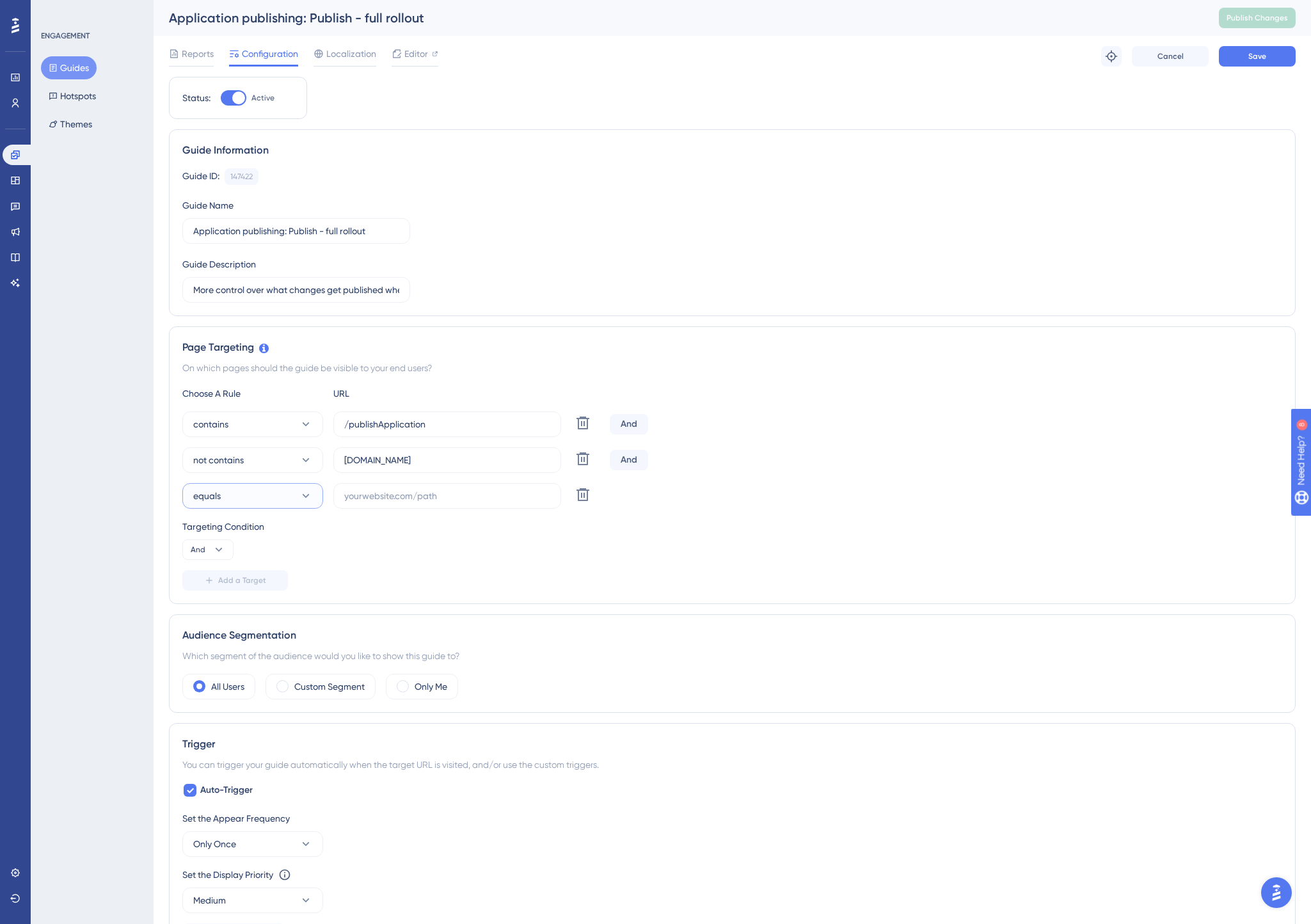
click at [312, 485] on button "equals" at bounding box center [253, 495] width 141 height 25
click at [267, 610] on div "not contains not contains" at bounding box center [252, 611] width 124 height 25
click at [249, 611] on span "not contains" at bounding box center [227, 611] width 51 height 16
click at [377, 497] on input "text" at bounding box center [446, 495] width 206 height 14
type input "[DOMAIN_NAME]"
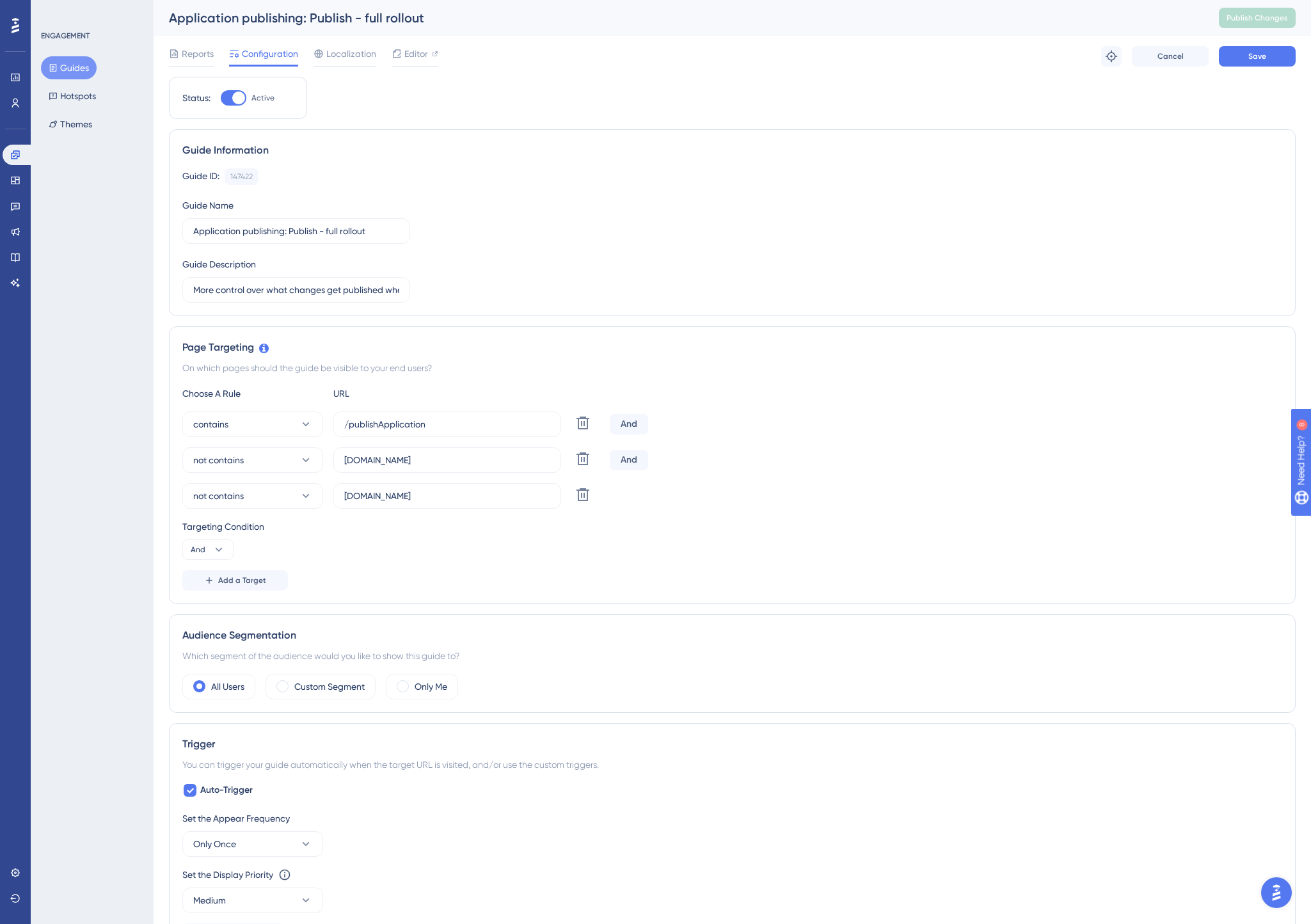
click at [555, 557] on div "Targeting Condition And" at bounding box center [733, 539] width 1100 height 41
click at [1263, 64] on button "Save" at bounding box center [1256, 56] width 77 height 21
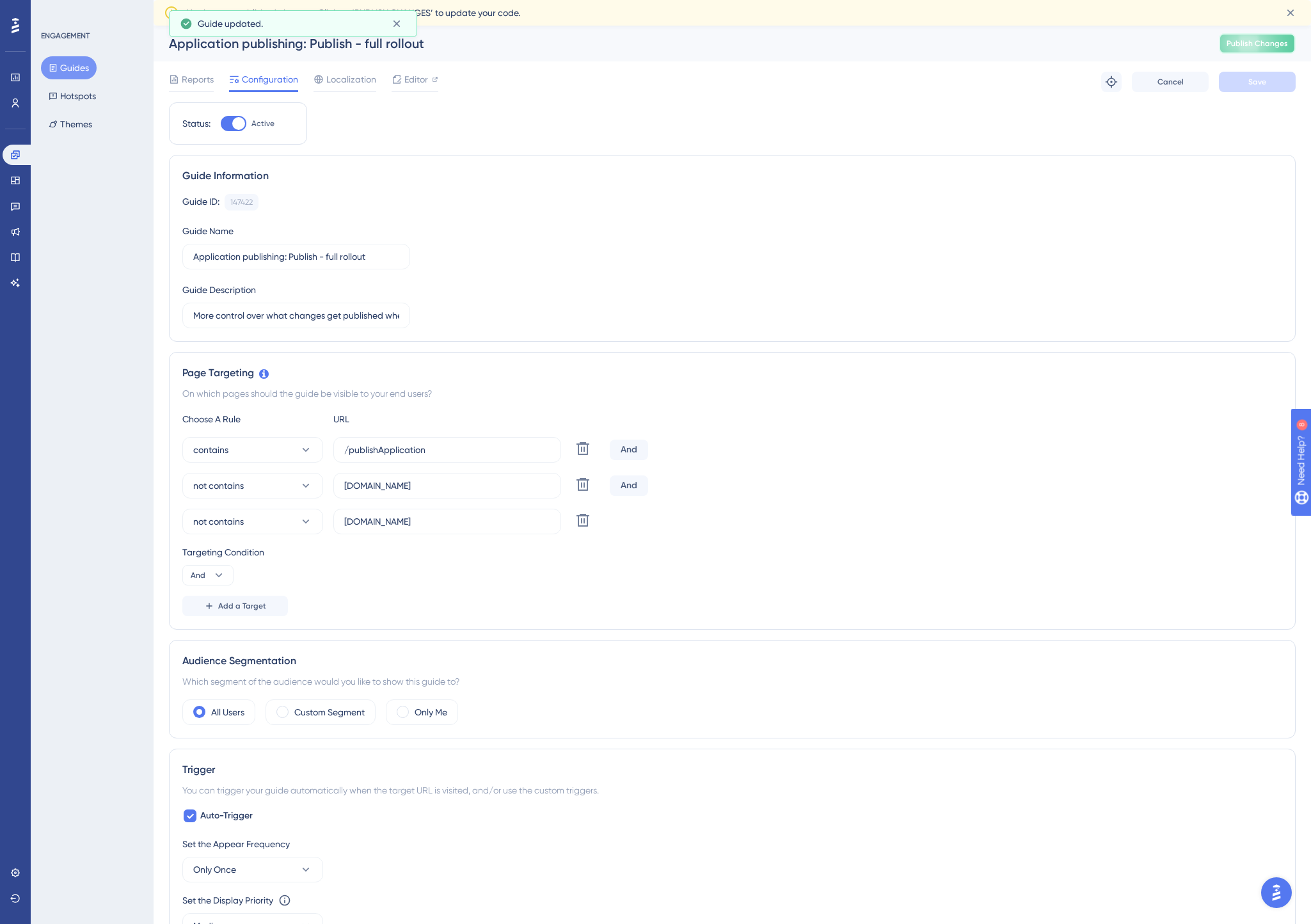
click at [1274, 41] on span "Publish Changes" at bounding box center [1256, 43] width 62 height 10
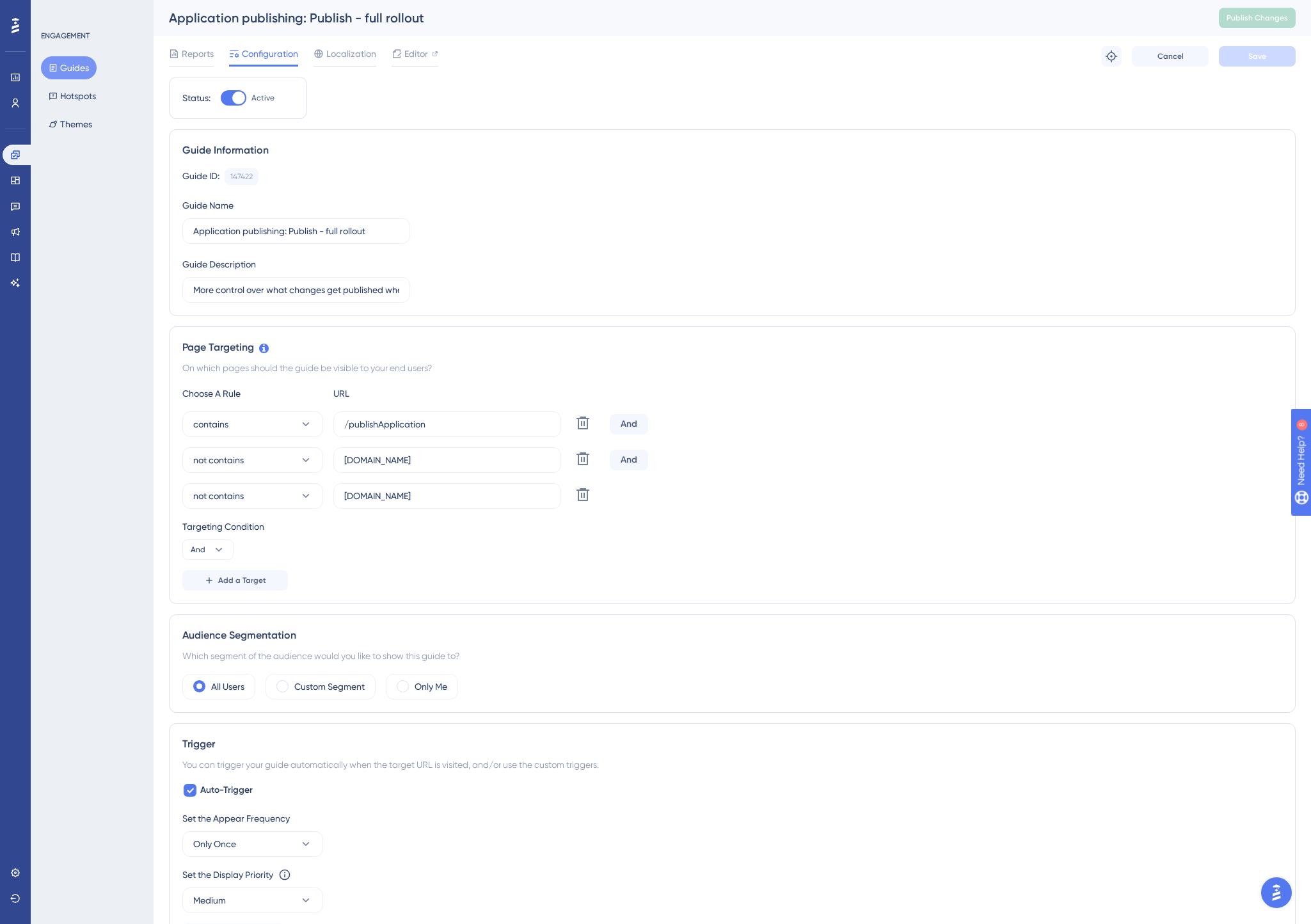
click at [75, 71] on button "Guides" at bounding box center [68, 68] width 56 height 23
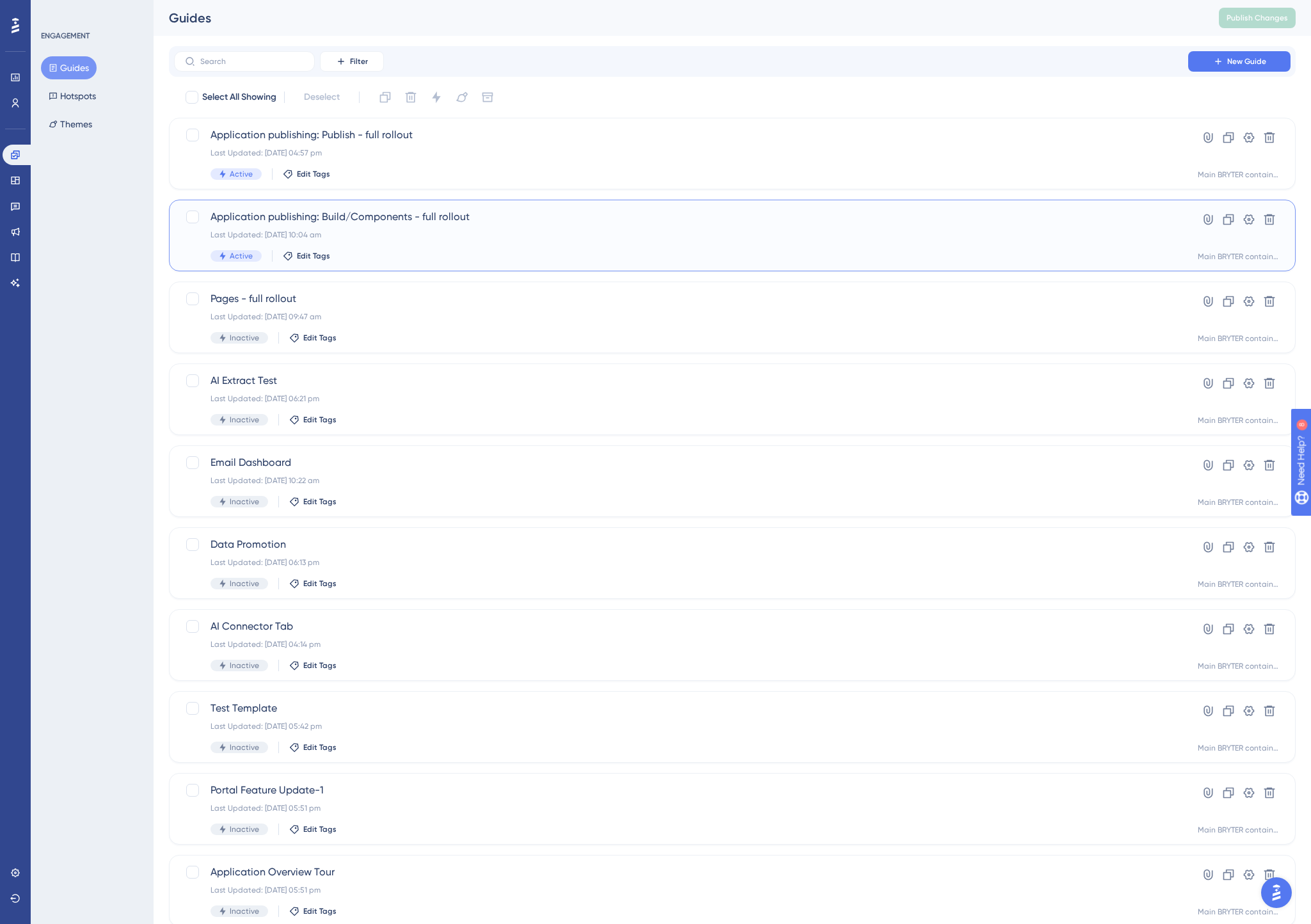
click at [493, 229] on div "Application publishing: Build/Components - full rollout Last Updated: 10 Jul 20…" at bounding box center [680, 235] width 941 height 53
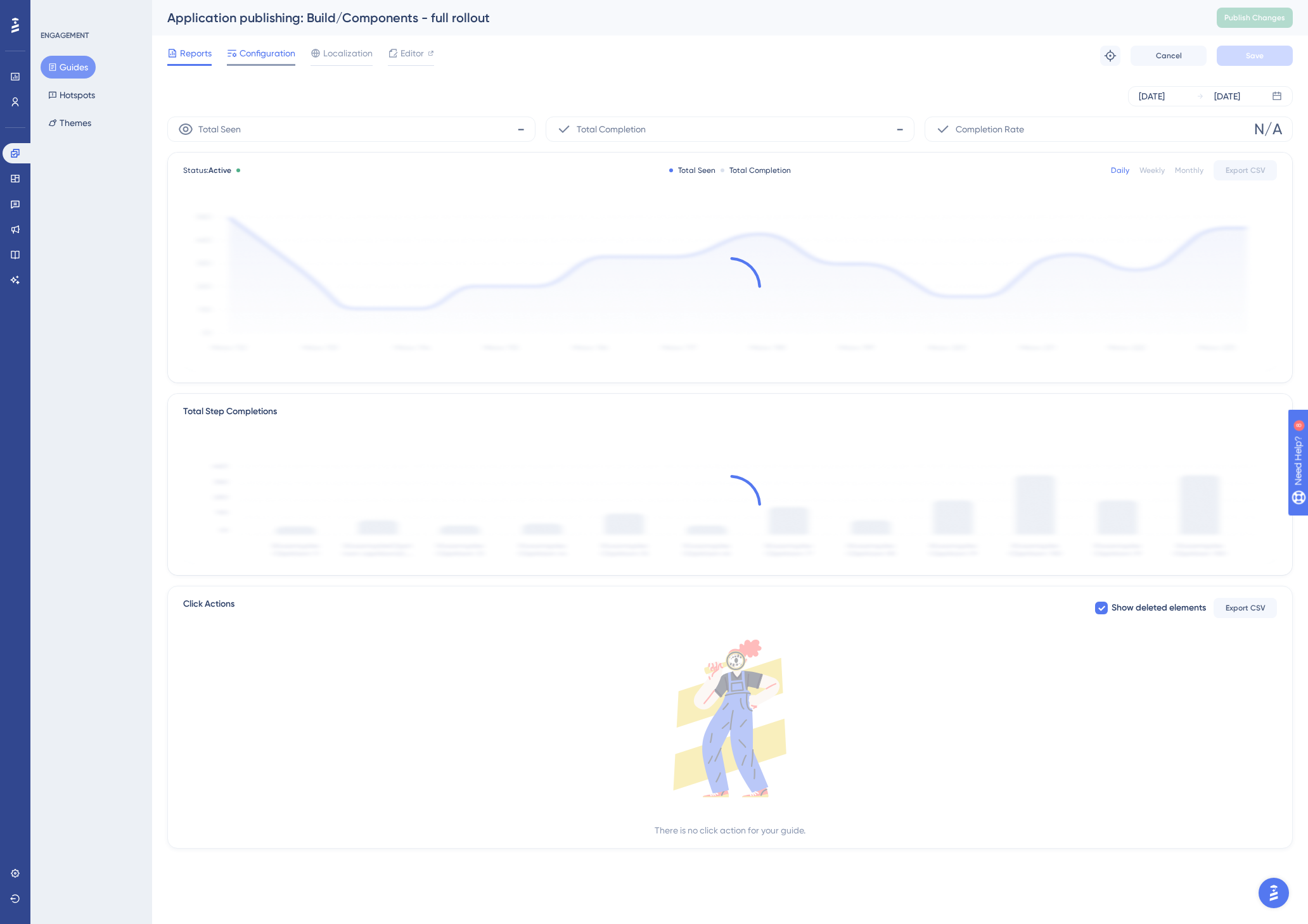
click at [274, 55] on span "Configuration" at bounding box center [268, 53] width 56 height 15
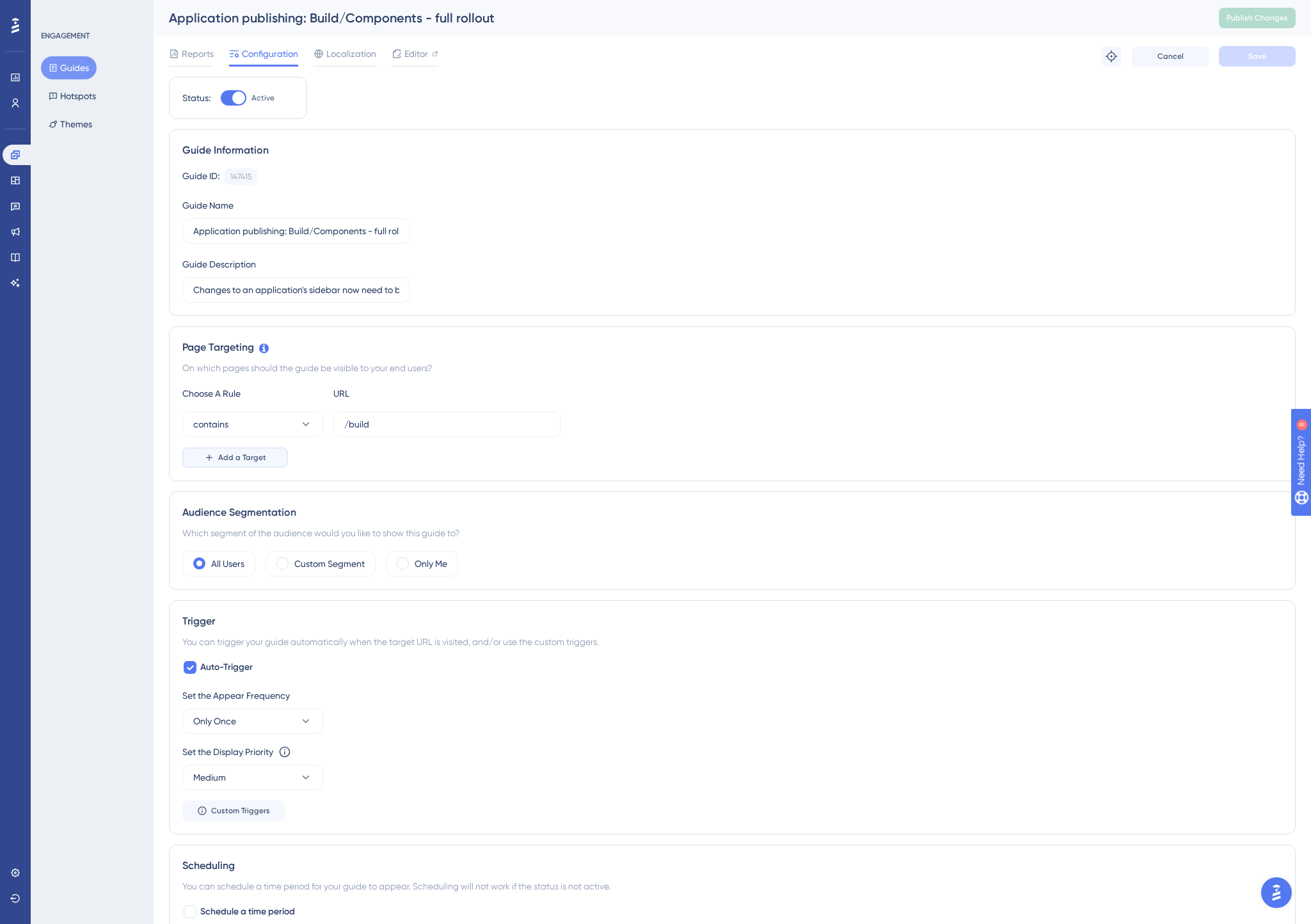
click at [227, 457] on span "Add a Target" at bounding box center [241, 457] width 48 height 10
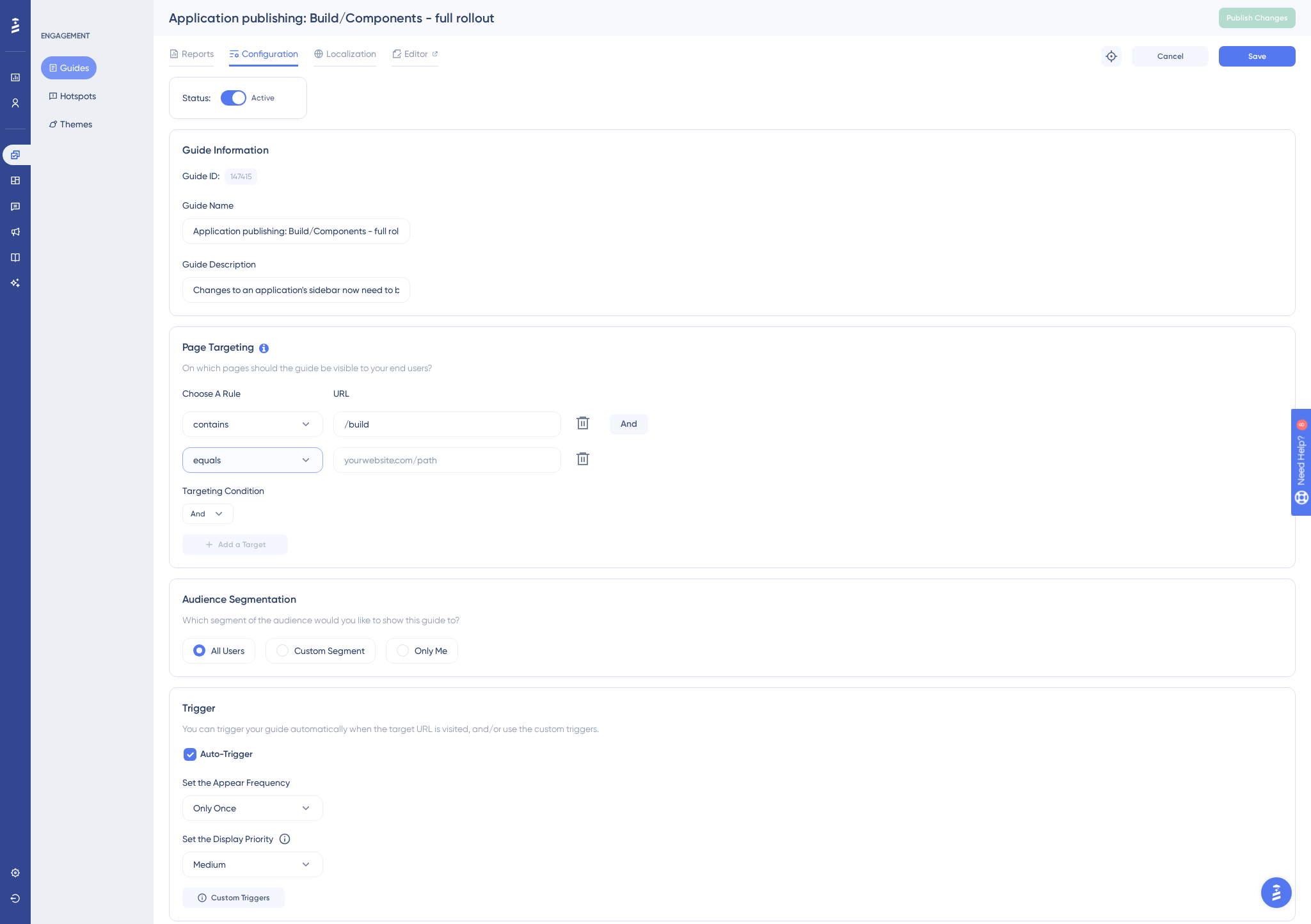
click at [240, 457] on button "equals" at bounding box center [253, 460] width 141 height 25
click at [253, 570] on button "not contains not contains" at bounding box center [252, 575] width 124 height 25
click at [390, 449] on label at bounding box center [446, 460] width 228 height 25
click at [390, 453] on input "text" at bounding box center [446, 460] width 206 height 14
type input "[DOMAIN_NAME]"
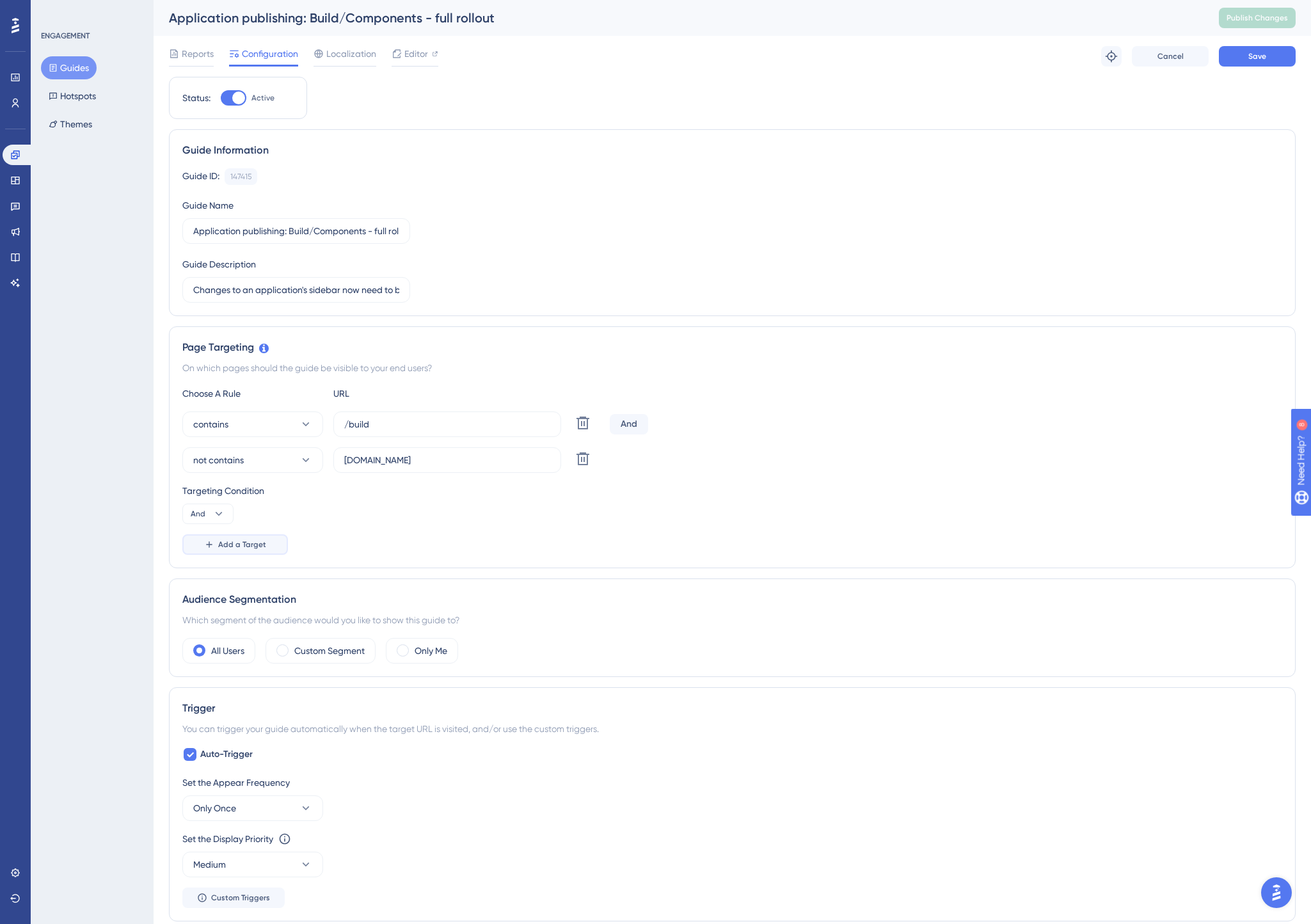
click at [242, 540] on span "Add a Target" at bounding box center [241, 544] width 48 height 10
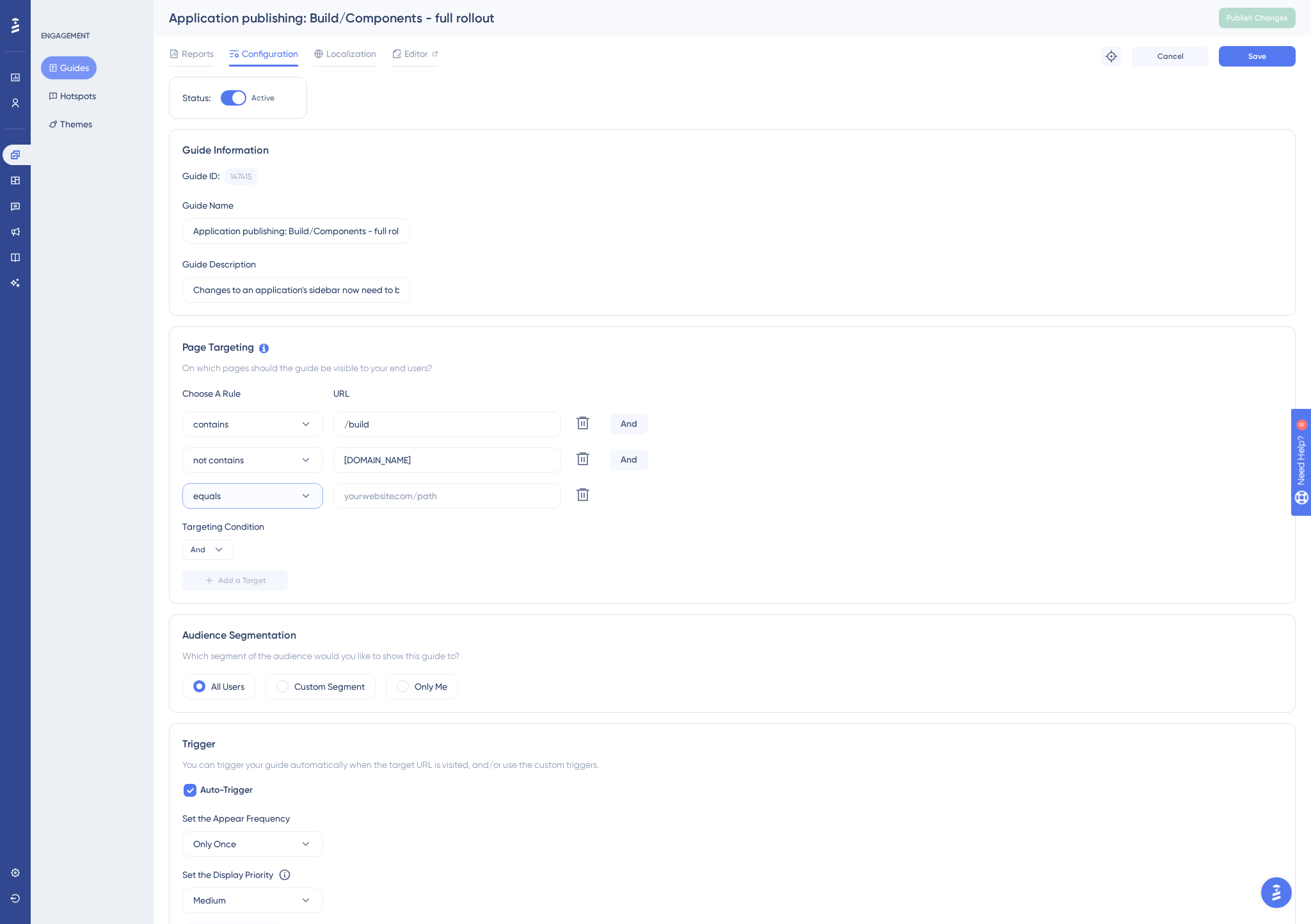
click at [272, 505] on button "equals" at bounding box center [253, 495] width 141 height 25
click at [266, 612] on div "not contains not contains" at bounding box center [252, 611] width 124 height 25
click at [250, 614] on span "not contains" at bounding box center [227, 611] width 51 height 16
click at [382, 501] on input "text" at bounding box center [446, 495] width 206 height 14
type input "[DOMAIN_NAME]"
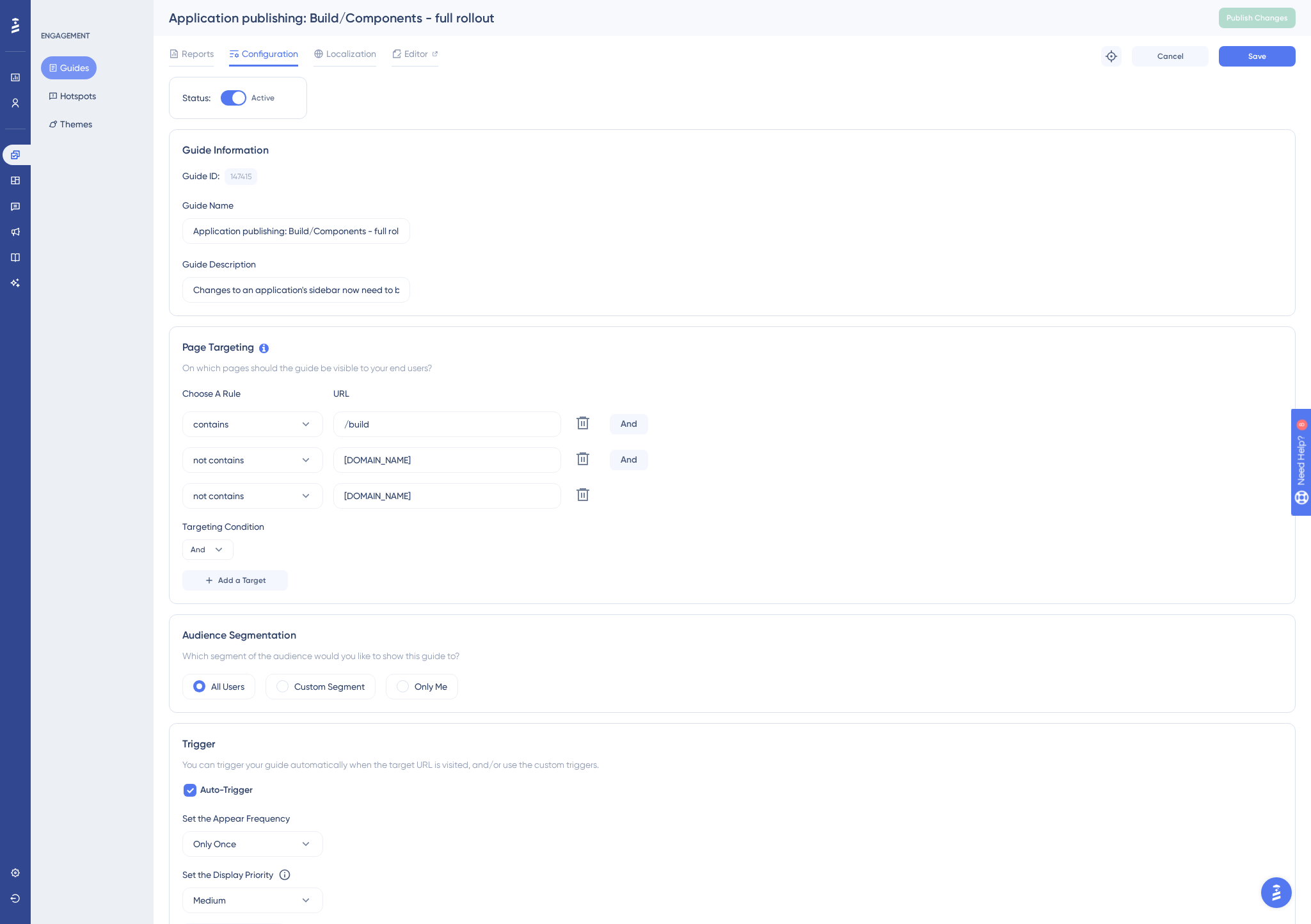
click at [502, 550] on div "Targeting Condition And" at bounding box center [733, 539] width 1100 height 41
click at [1266, 63] on button "Save" at bounding box center [1256, 56] width 77 height 21
click at [1295, 20] on button "Publish Changes" at bounding box center [1256, 18] width 77 height 21
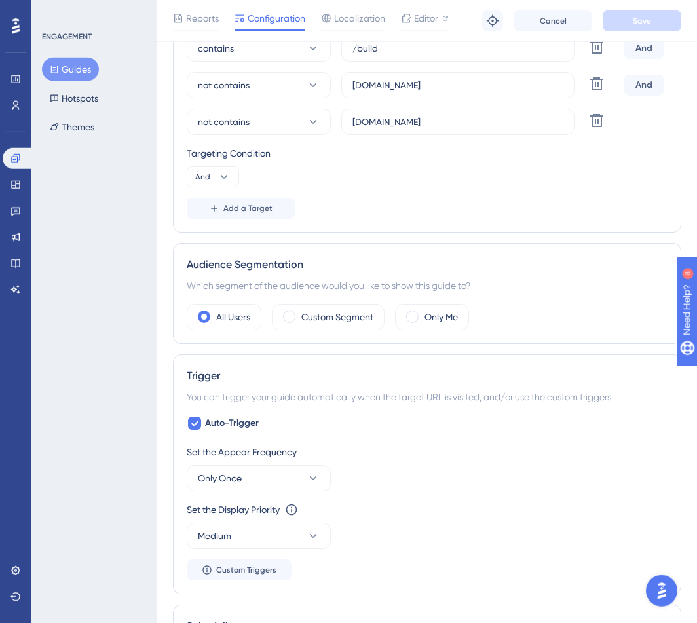
scroll to position [390, 0]
click at [346, 322] on label "Custom Segment" at bounding box center [337, 318] width 72 height 16
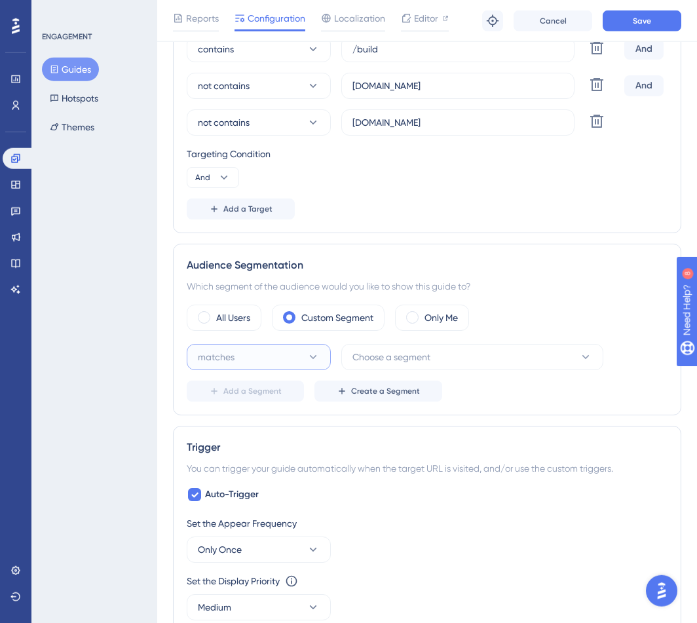
click at [318, 355] on icon at bounding box center [312, 356] width 13 height 13
click at [365, 362] on span "Choose a segment" at bounding box center [391, 357] width 78 height 16
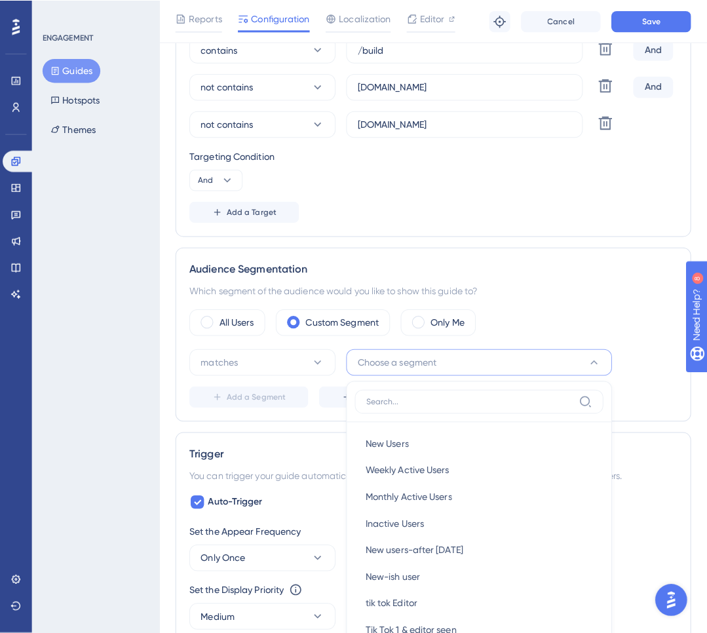
scroll to position [583, 0]
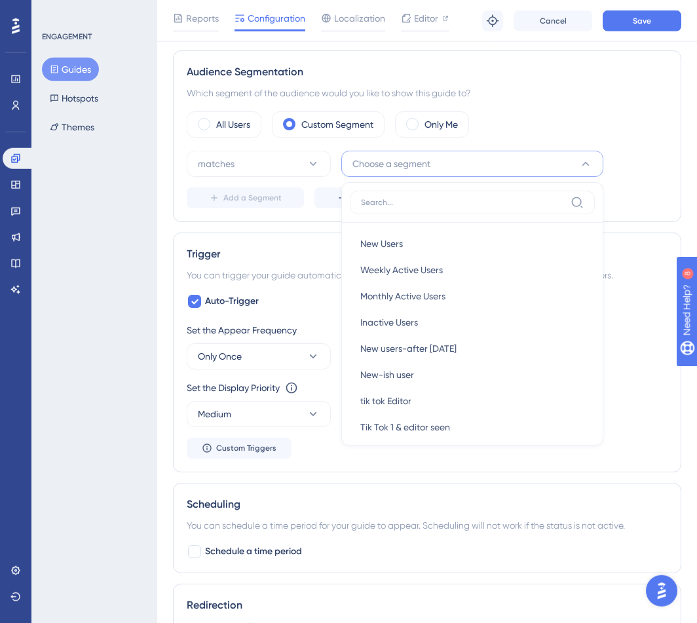
click at [648, 202] on div "Add a Segment Create a Segment" at bounding box center [427, 197] width 481 height 21
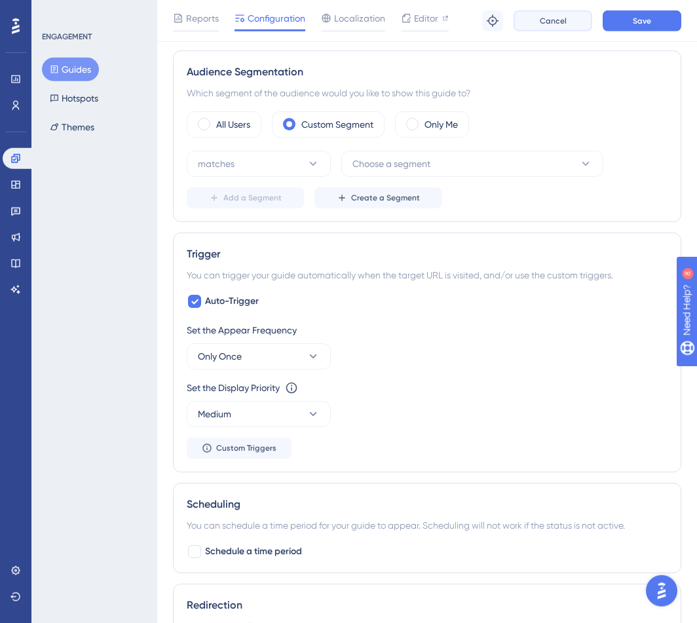
click at [564, 22] on span "Cancel" at bounding box center [553, 21] width 27 height 10
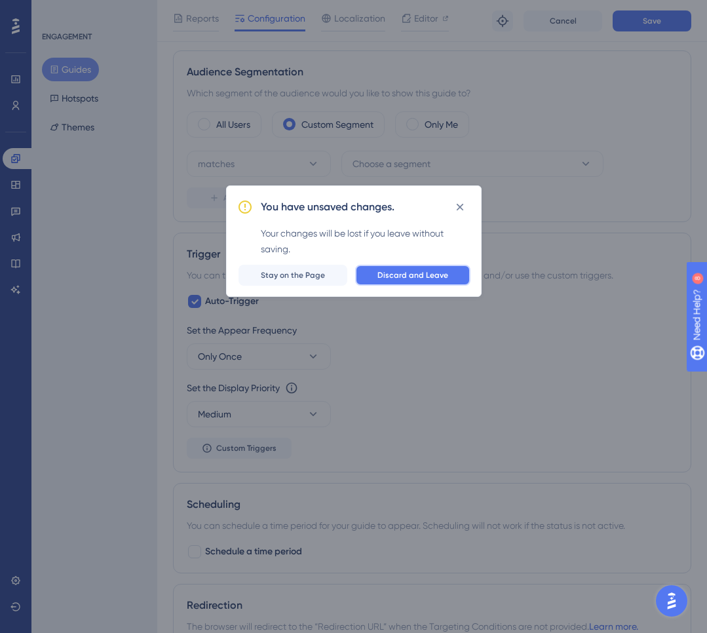
click at [424, 279] on span "Discard and Leave" at bounding box center [412, 275] width 71 height 10
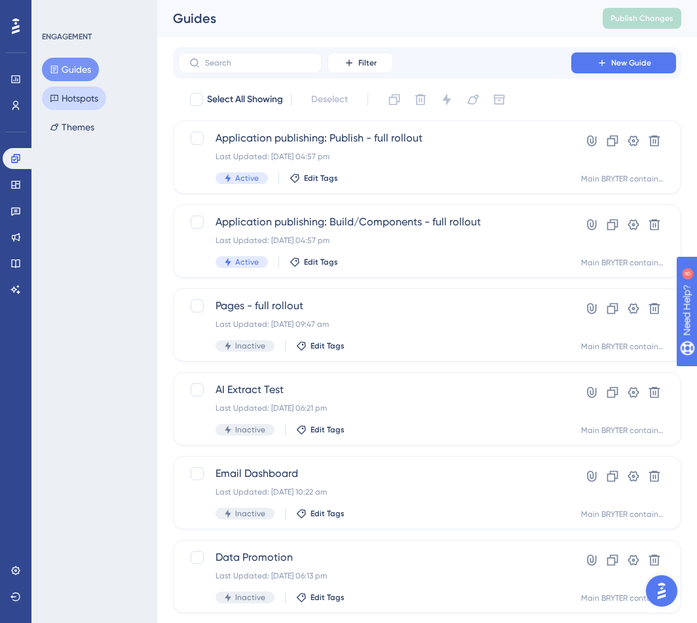
click at [104, 91] on button "Hotspots" at bounding box center [74, 98] width 64 height 24
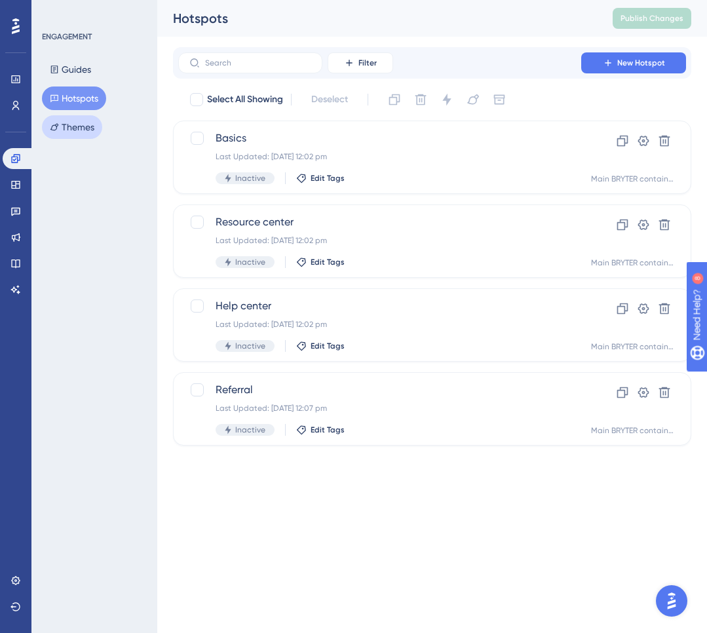
click at [86, 131] on button "Themes" at bounding box center [72, 127] width 60 height 24
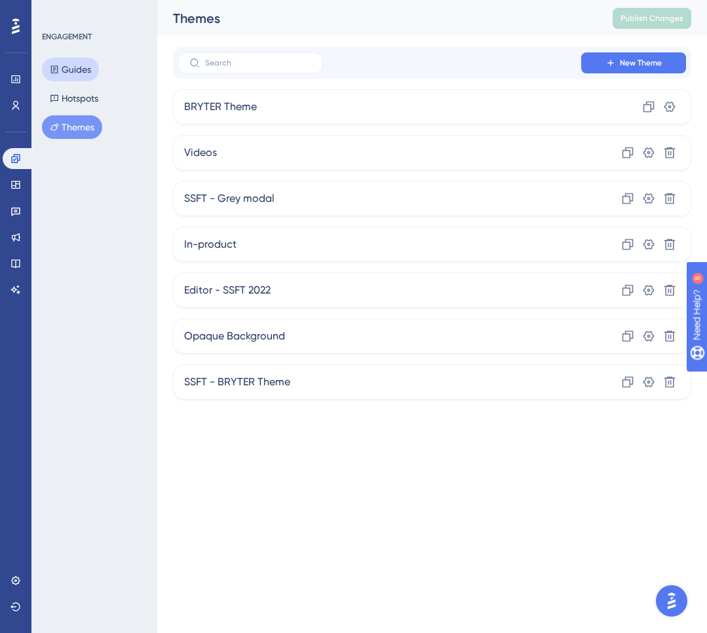
click at [75, 67] on button "Guides" at bounding box center [70, 70] width 57 height 24
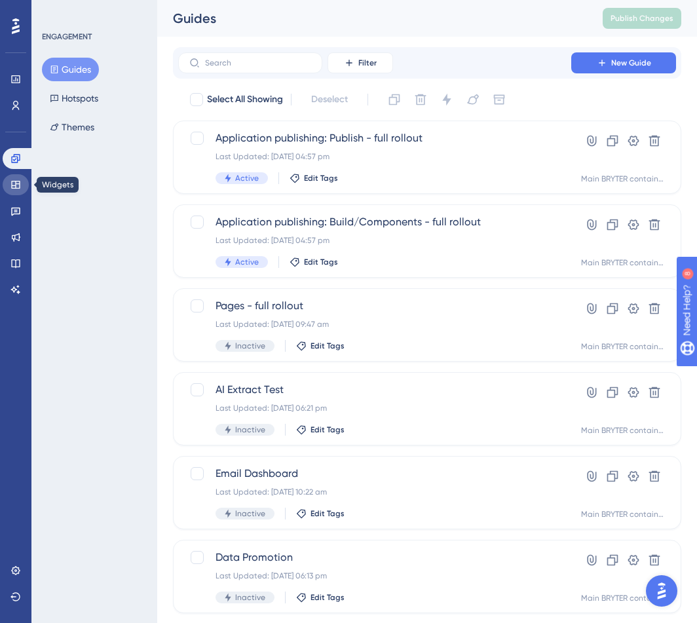
click at [21, 186] on link at bounding box center [16, 184] width 26 height 21
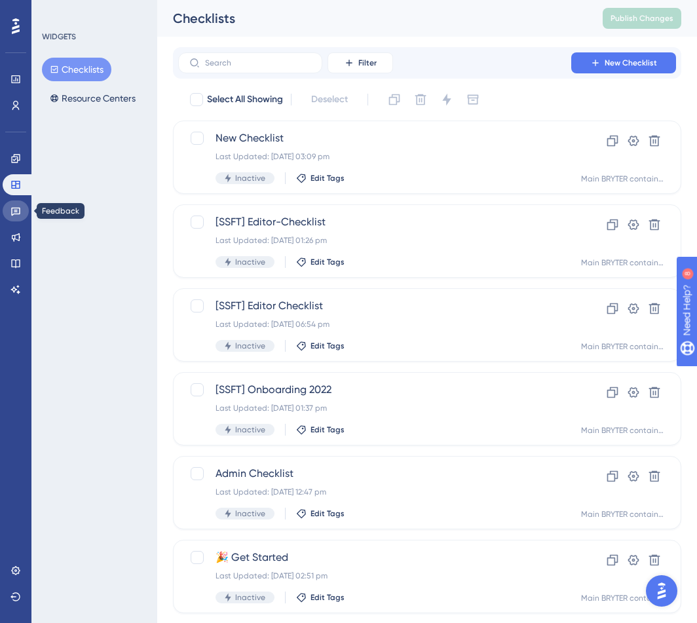
click at [21, 206] on link at bounding box center [16, 210] width 26 height 21
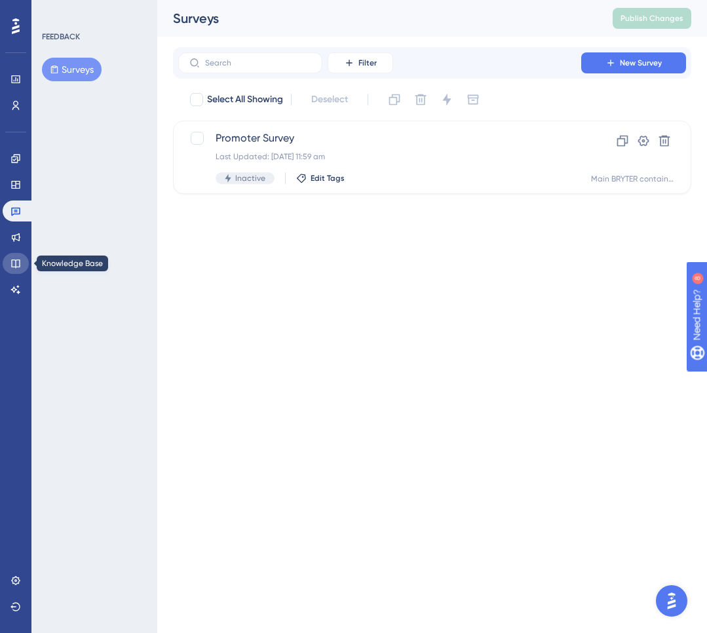
click at [18, 259] on icon at bounding box center [15, 263] width 9 height 9
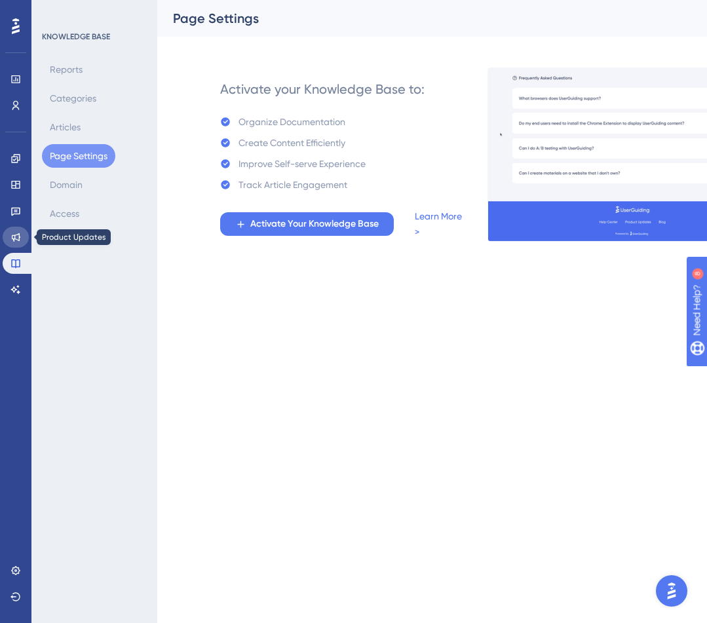
click at [18, 242] on link at bounding box center [16, 237] width 26 height 21
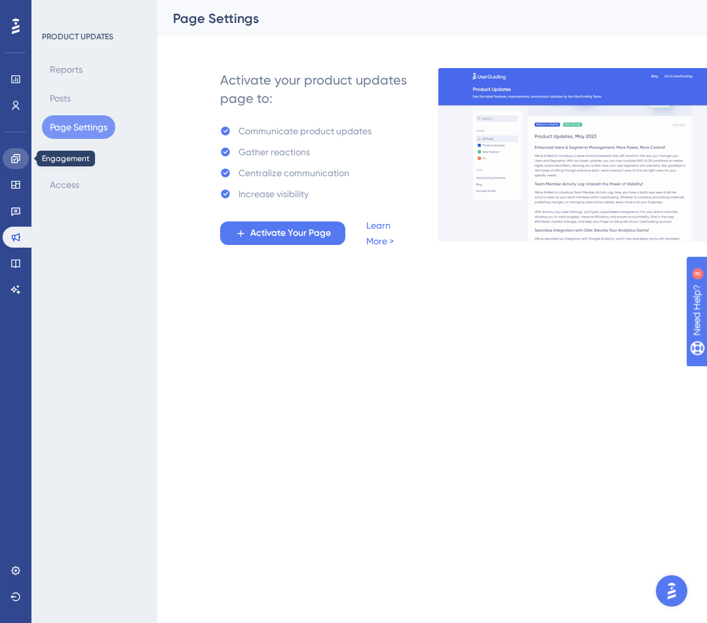
click at [15, 161] on icon at bounding box center [15, 158] width 10 height 10
